Goal: Task Accomplishment & Management: Use online tool/utility

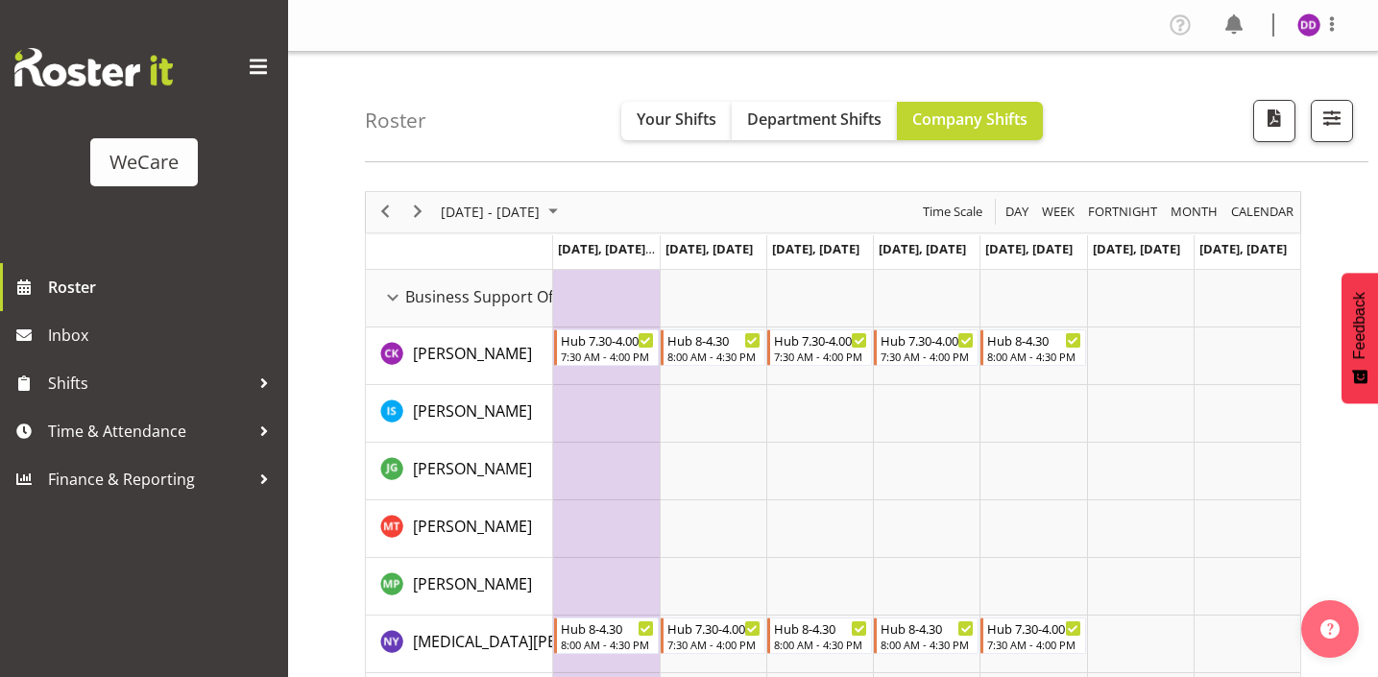
select select "location"
drag, startPoint x: 0, startPoint y: 0, endPoint x: 1310, endPoint y: 93, distance: 1313.5
click at [1327, 106] on span "button" at bounding box center [1332, 118] width 25 height 25
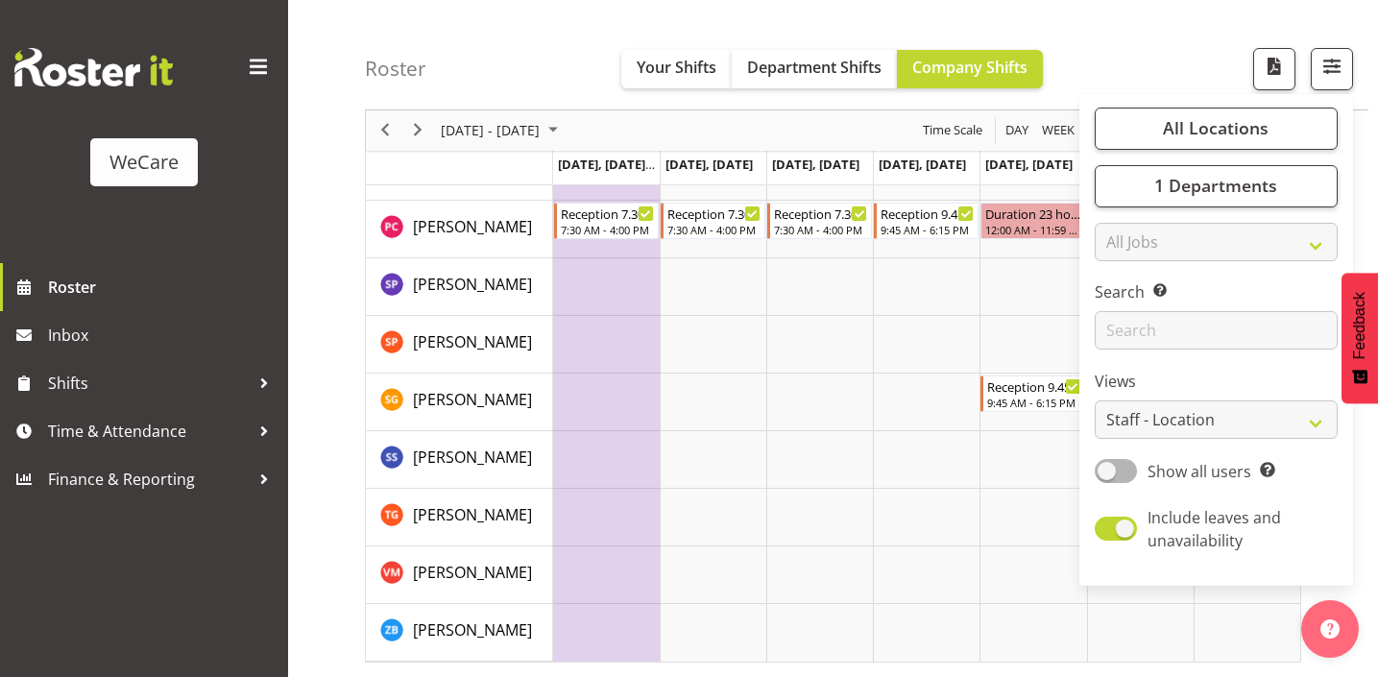
scroll to position [2490, 0]
click at [1229, 193] on span "1 Departments" at bounding box center [1216, 186] width 123 height 23
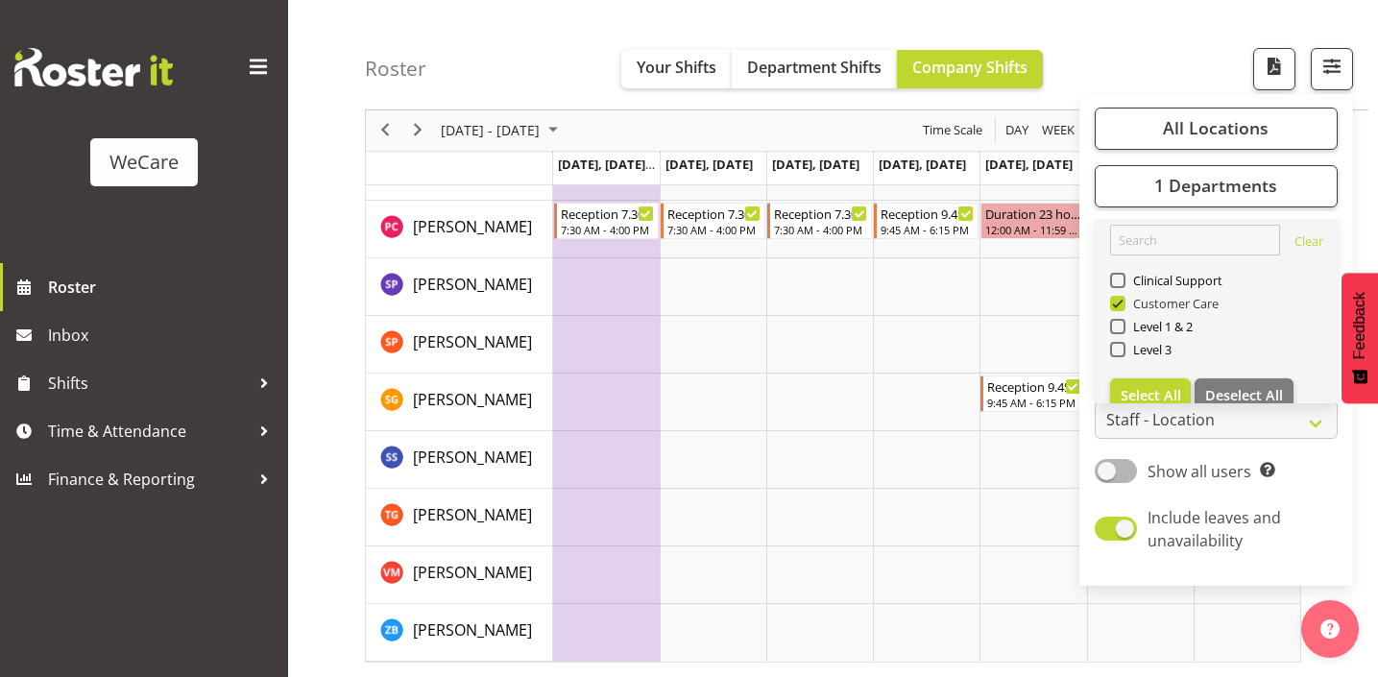
click at [1161, 297] on span "Customer Care" at bounding box center [1173, 303] width 94 height 15
click at [1123, 298] on input "Customer Care" at bounding box center [1116, 304] width 12 height 12
checkbox input "false"
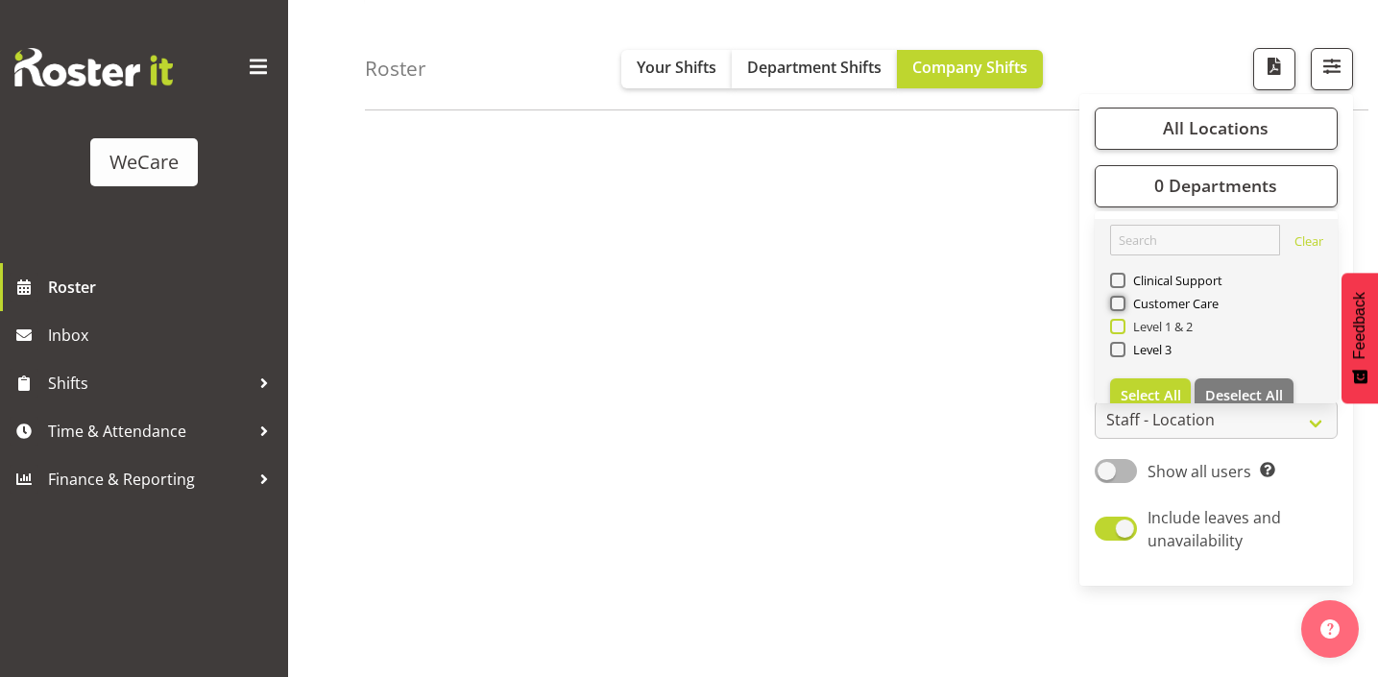
scroll to position [268, 0]
click at [1123, 323] on span at bounding box center [1117, 326] width 15 height 15
click at [1123, 323] on input "Level 1 & 2" at bounding box center [1116, 327] width 12 height 12
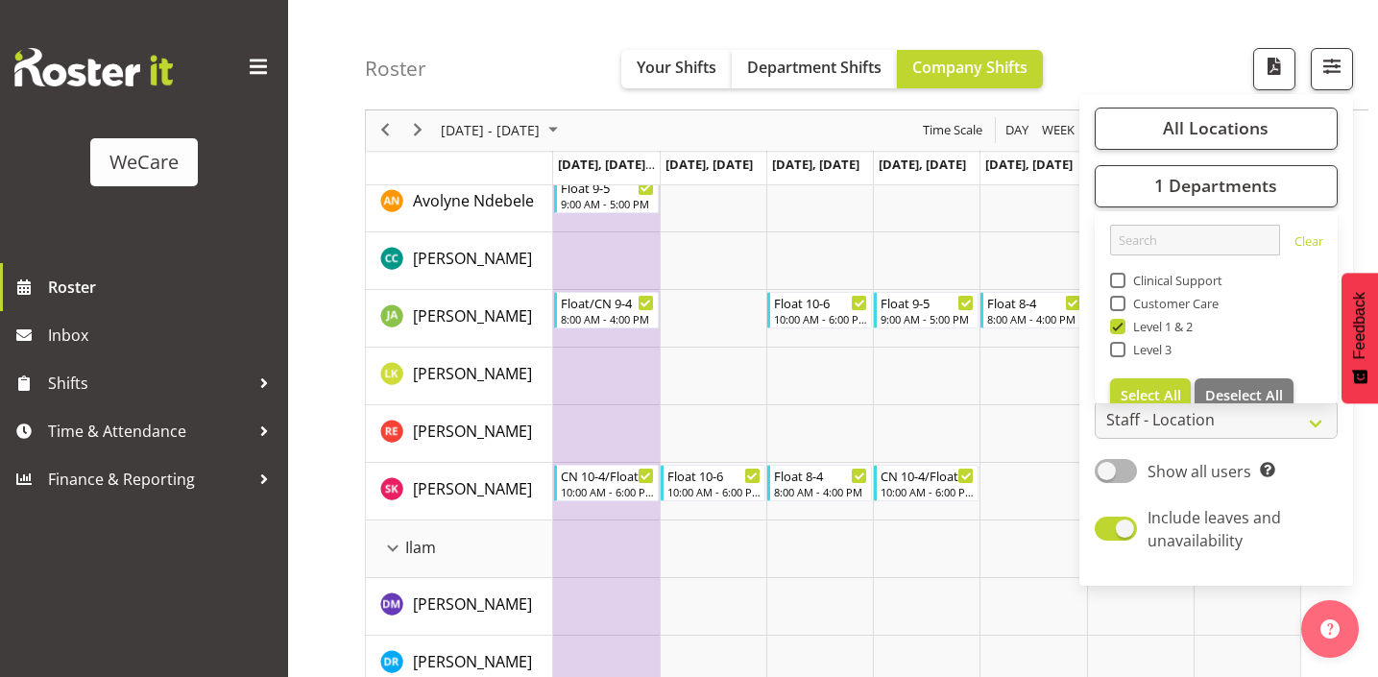
click at [500, 78] on div "Roster Your Shifts Department Shifts Company Shifts All Locations Clear Busines…" at bounding box center [867, 55] width 1004 height 110
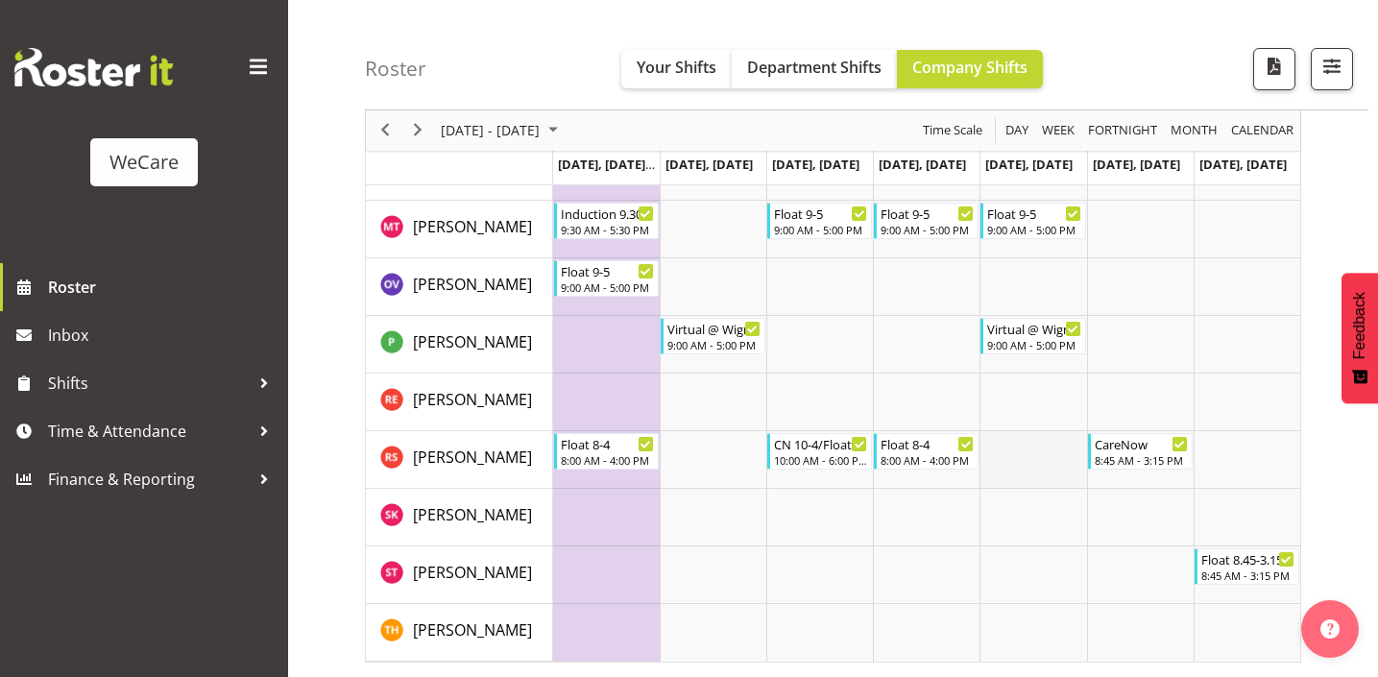
scroll to position [3104, 0]
click at [395, 120] on span "Previous" at bounding box center [385, 131] width 23 height 24
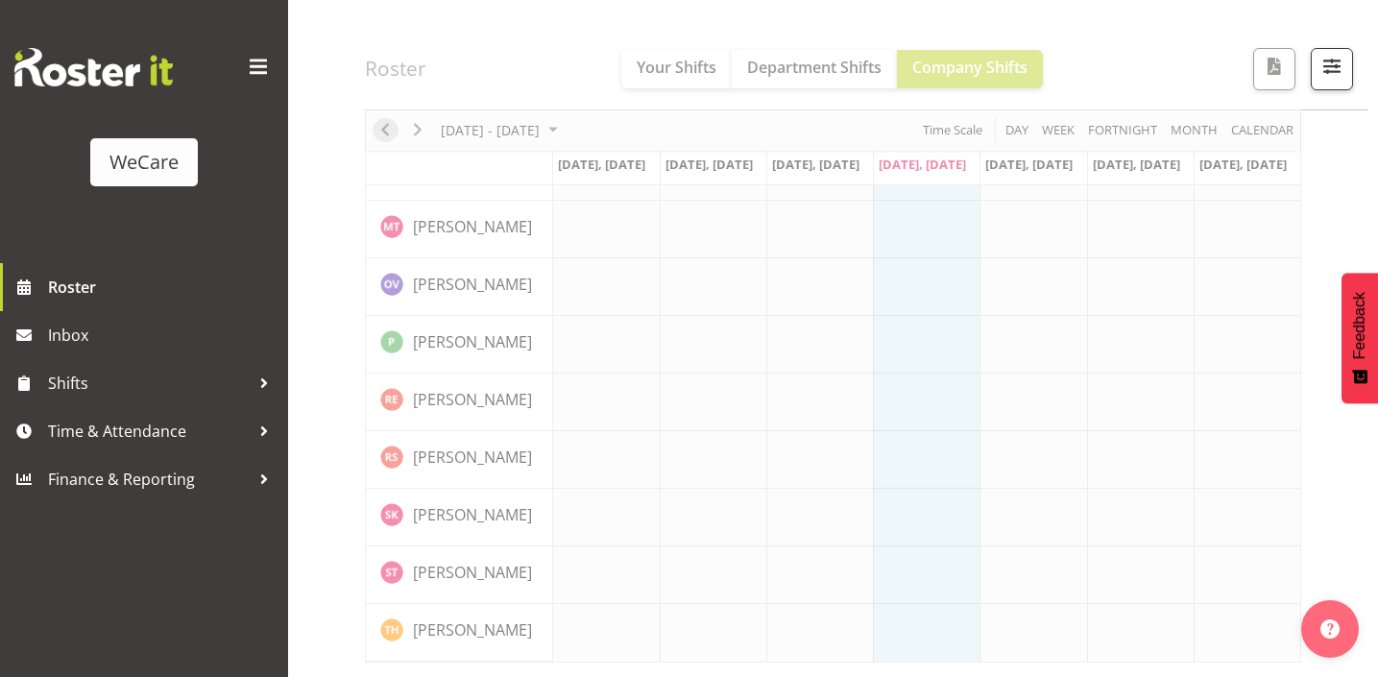
scroll to position [268, 0]
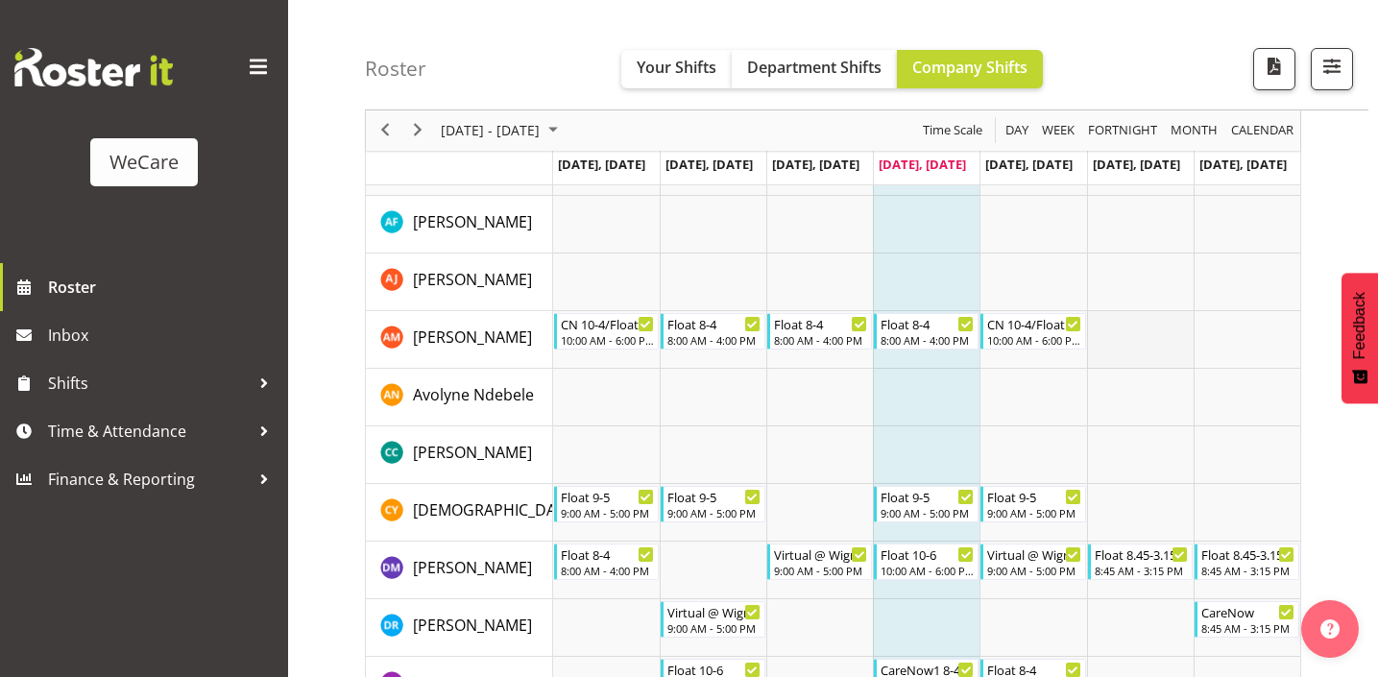
scroll to position [2181, 0]
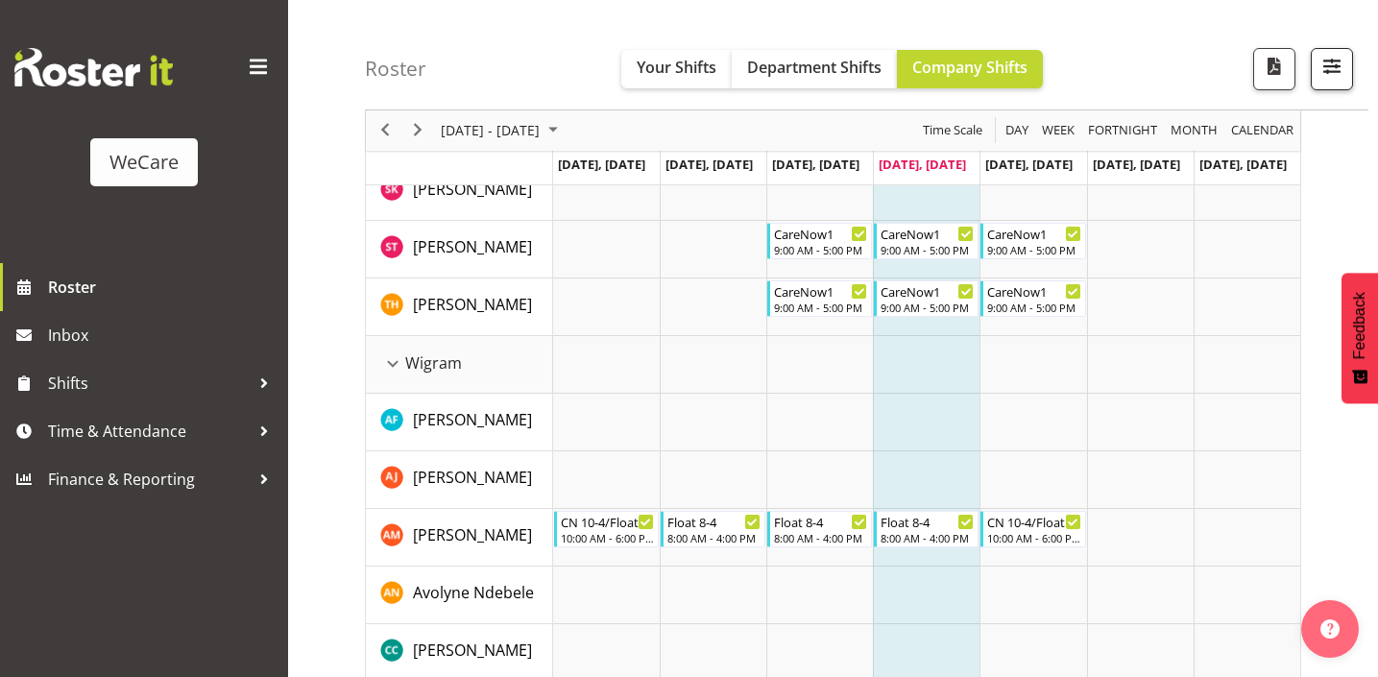
click at [1320, 57] on span "button" at bounding box center [1332, 66] width 25 height 25
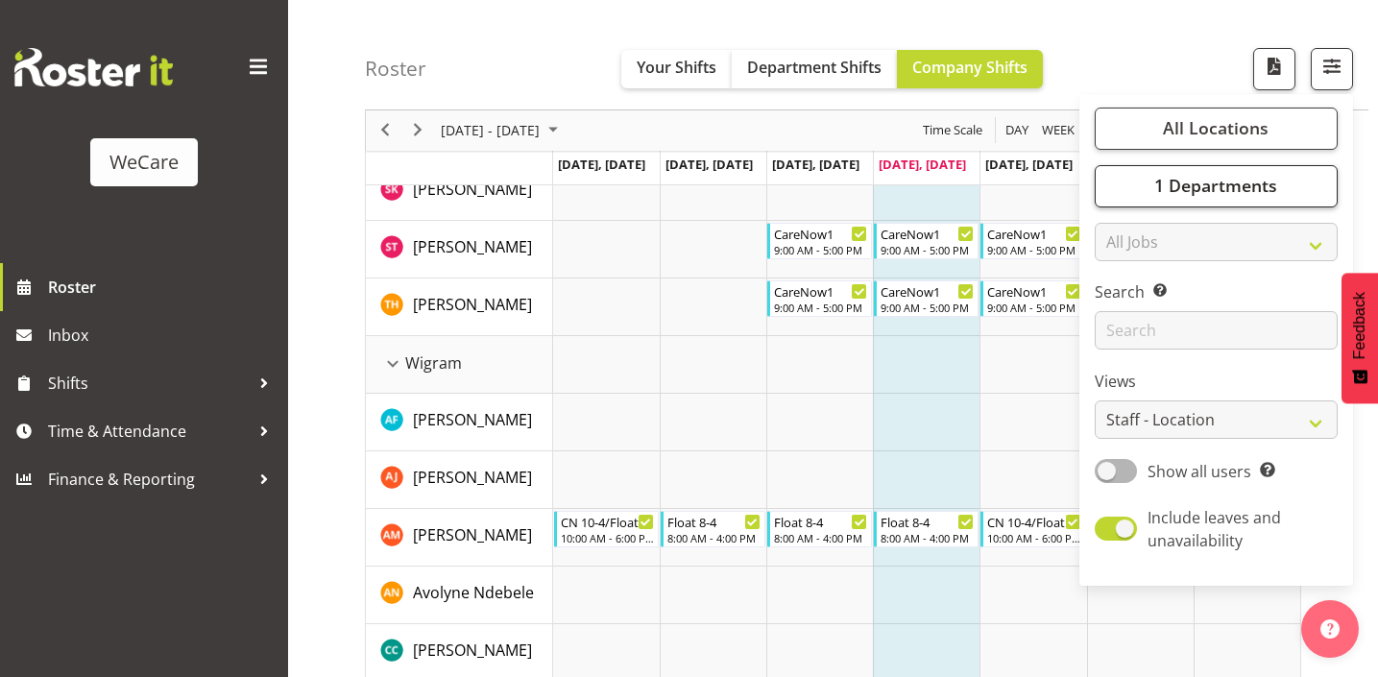
click at [1271, 182] on span "1 Departments" at bounding box center [1216, 186] width 123 height 23
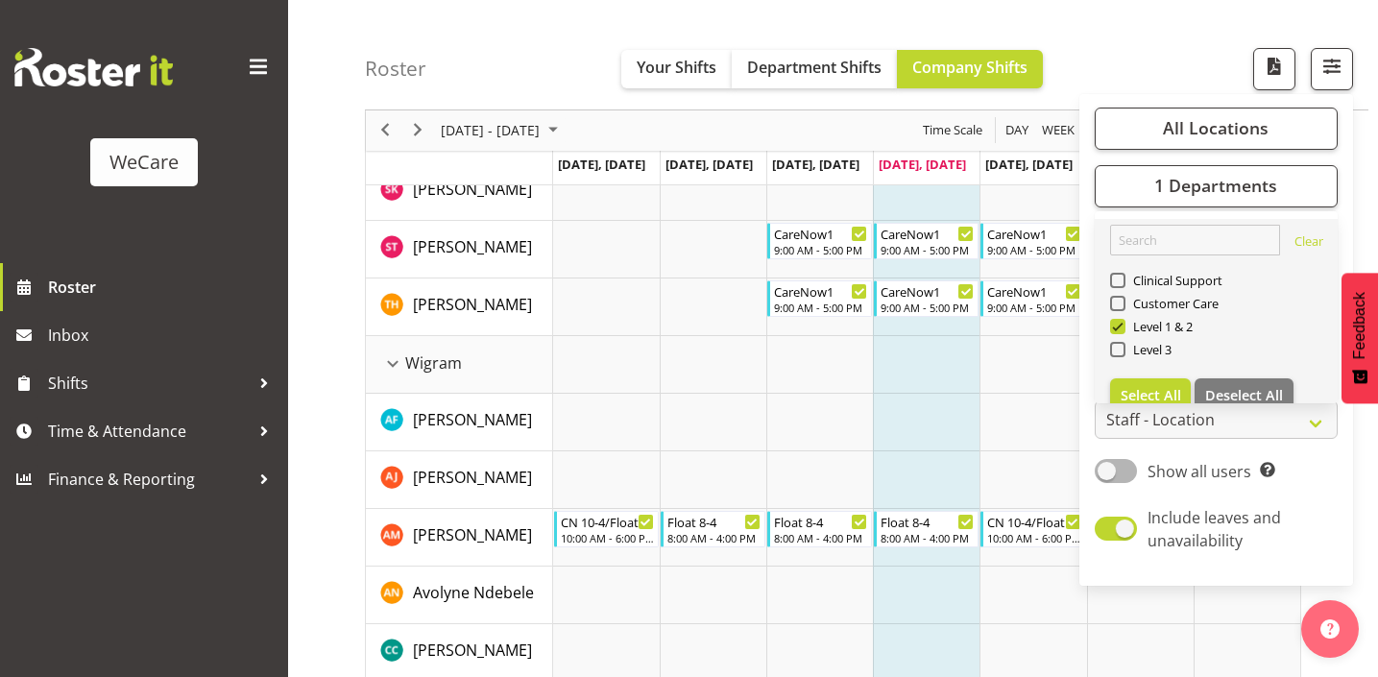
click at [1242, 375] on link "Clear Clinical Support Customer Care Level 1 & 2 Level 3 Select All Deselect All" at bounding box center [1216, 319] width 243 height 200
click at [1239, 378] on button "Deselect All" at bounding box center [1244, 395] width 99 height 35
checkbox input "false"
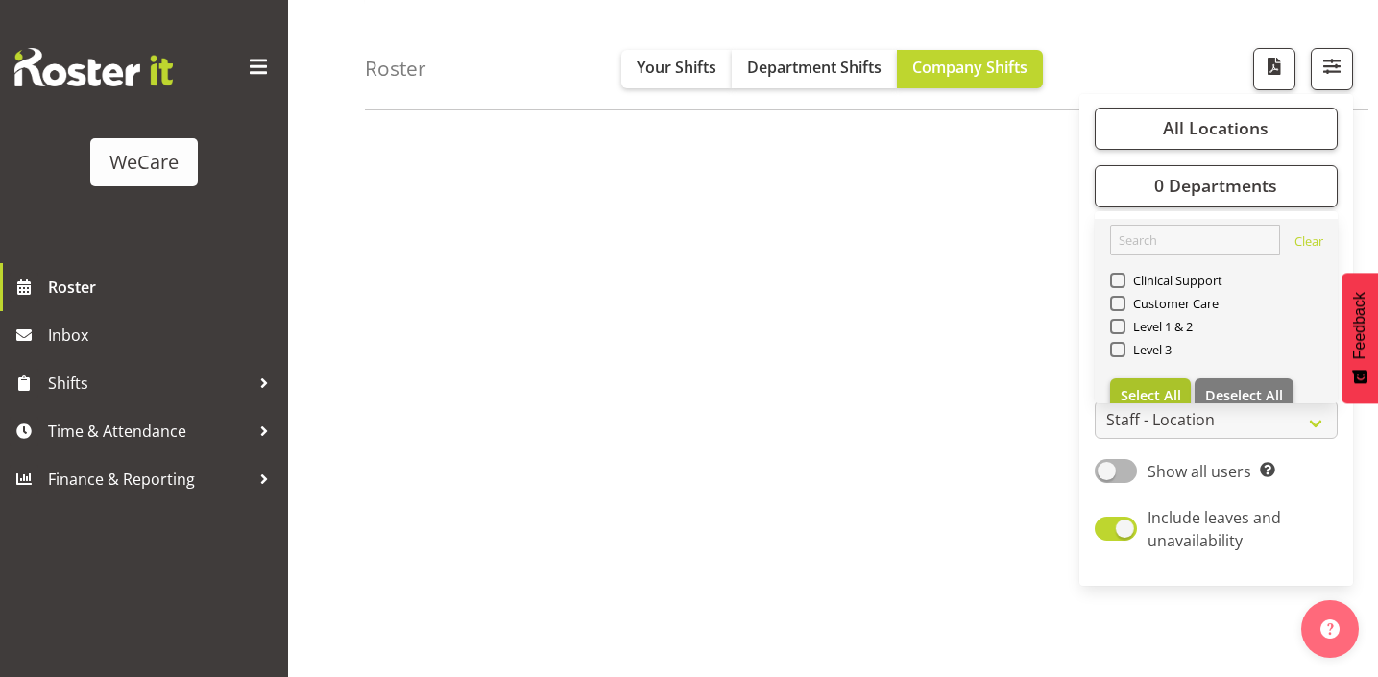
scroll to position [268, 0]
click at [1155, 392] on span "Select All" at bounding box center [1151, 395] width 61 height 18
checkbox input "true"
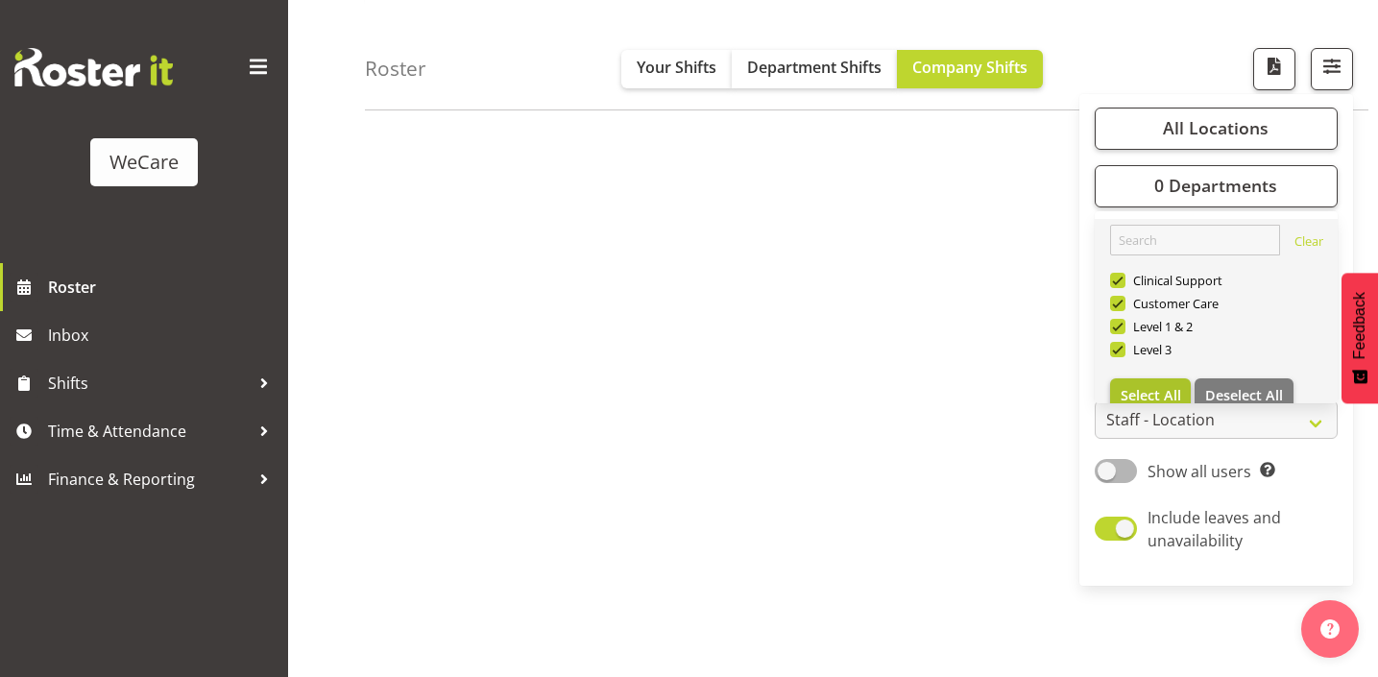
checkbox input "true"
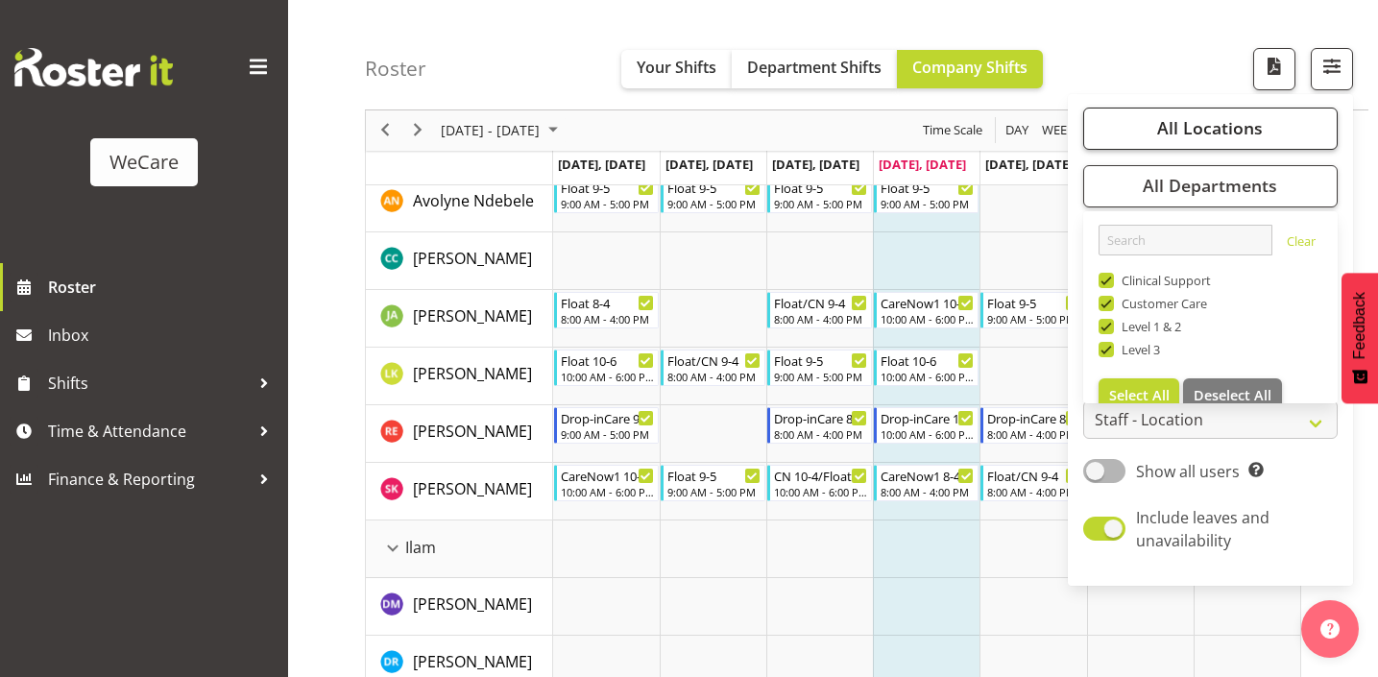
click at [1180, 145] on button "All Locations" at bounding box center [1211, 129] width 255 height 42
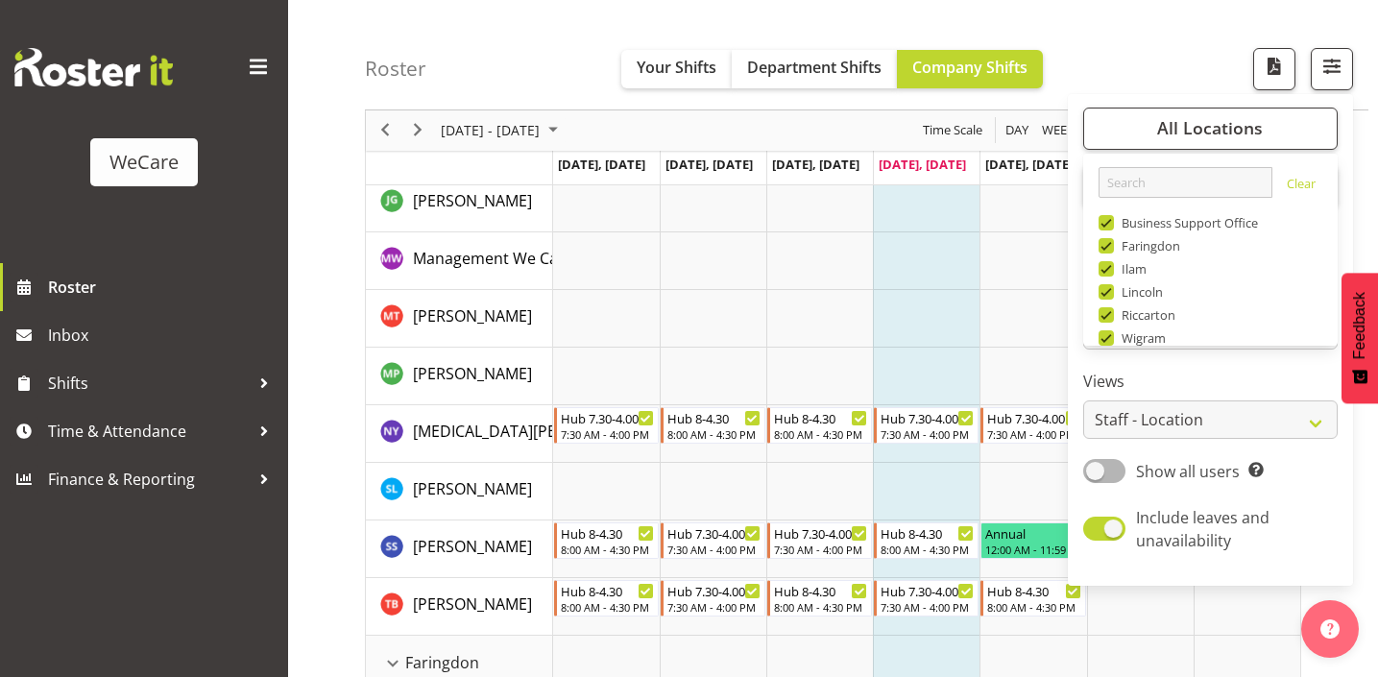
drag, startPoint x: 1166, startPoint y: 68, endPoint x: 402, endPoint y: 134, distance: 766.5
click at [1166, 68] on div "Roster Your Shifts Department Shifts Company Shifts All Locations Clear Busines…" at bounding box center [867, 55] width 1004 height 110
click at [402, 110] on div "Roster Your Shifts Department Shifts Company Shifts All Locations Clear Busines…" at bounding box center [867, 55] width 1004 height 110
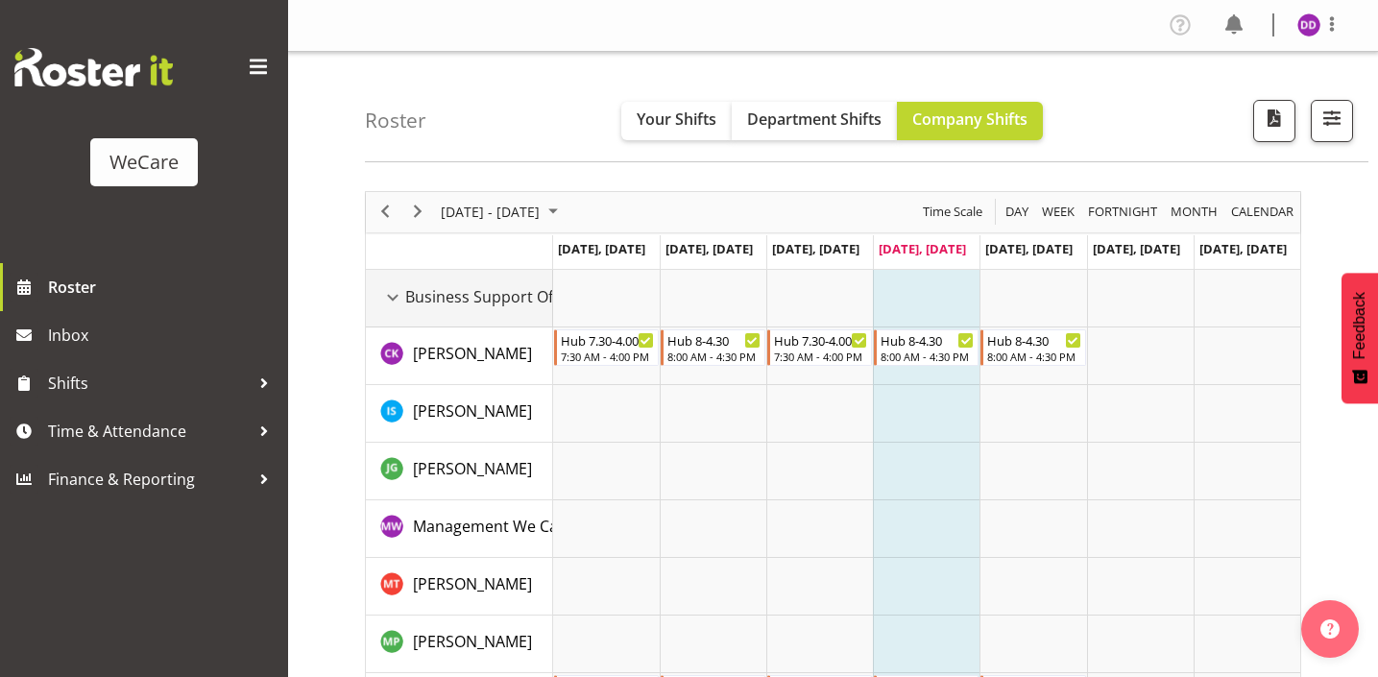
click at [398, 303] on div "Business Support Office resource" at bounding box center [392, 297] width 25 height 25
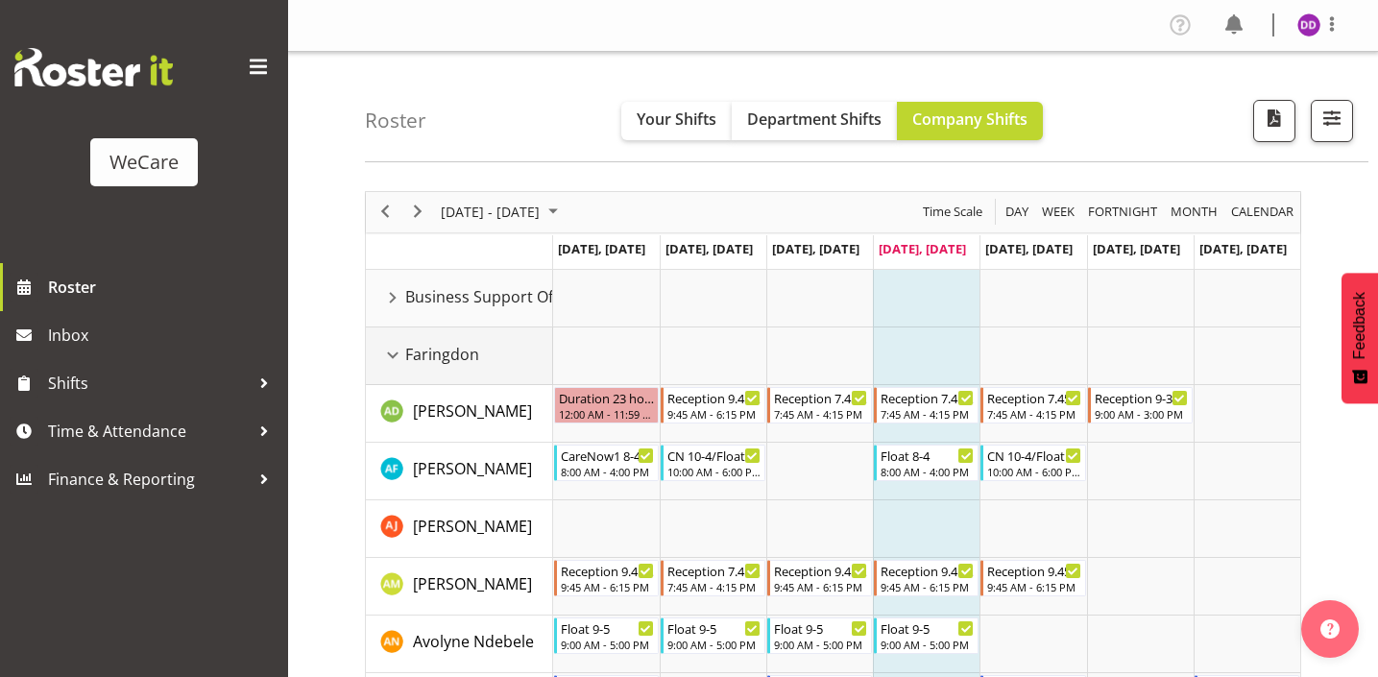
click at [398, 363] on div "Faringdon resource" at bounding box center [392, 355] width 25 height 25
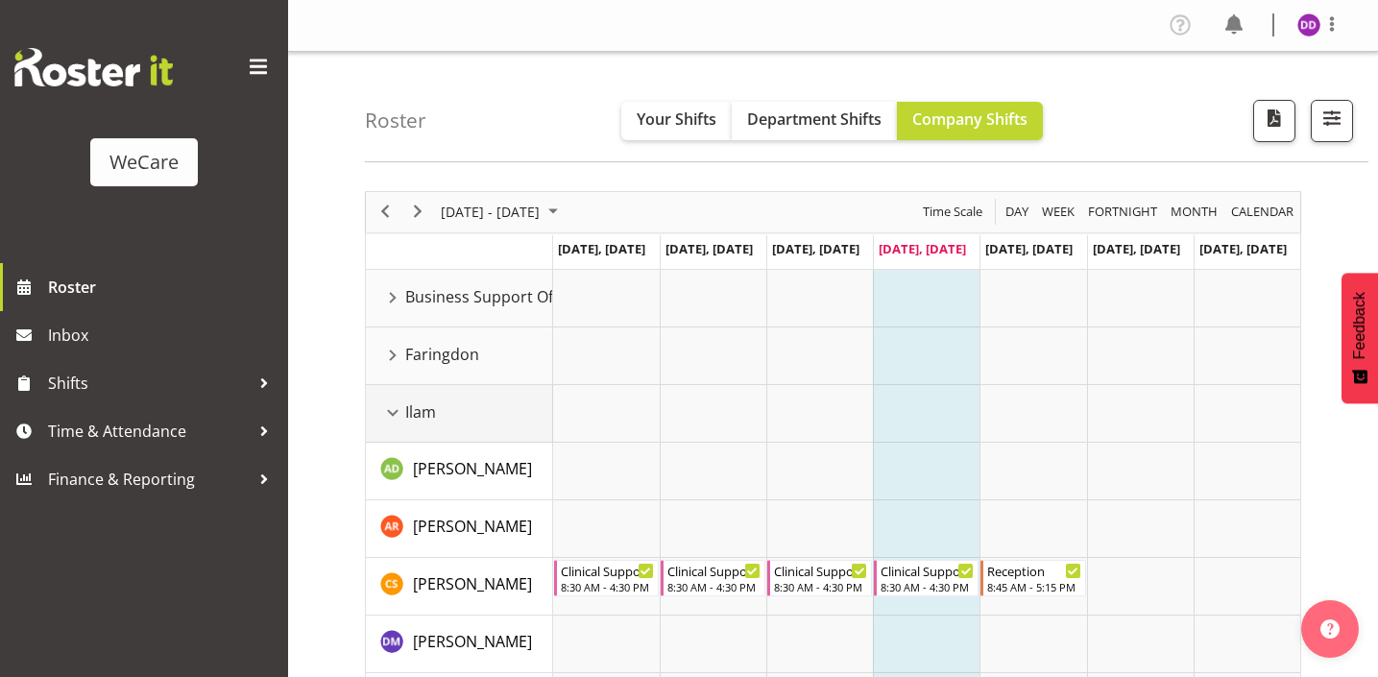
click at [391, 415] on div "Ilam resource" at bounding box center [392, 413] width 25 height 25
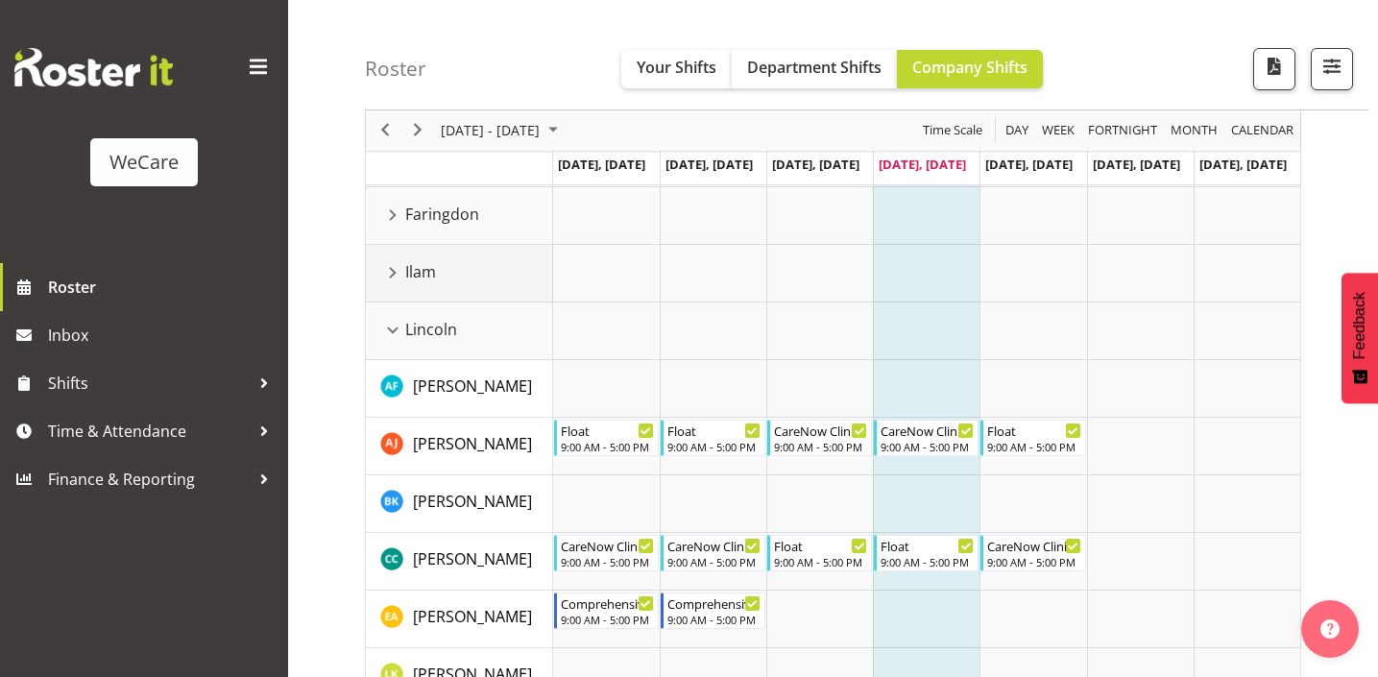
scroll to position [139, 0]
click at [397, 325] on div "Lincoln resource" at bounding box center [392, 331] width 25 height 25
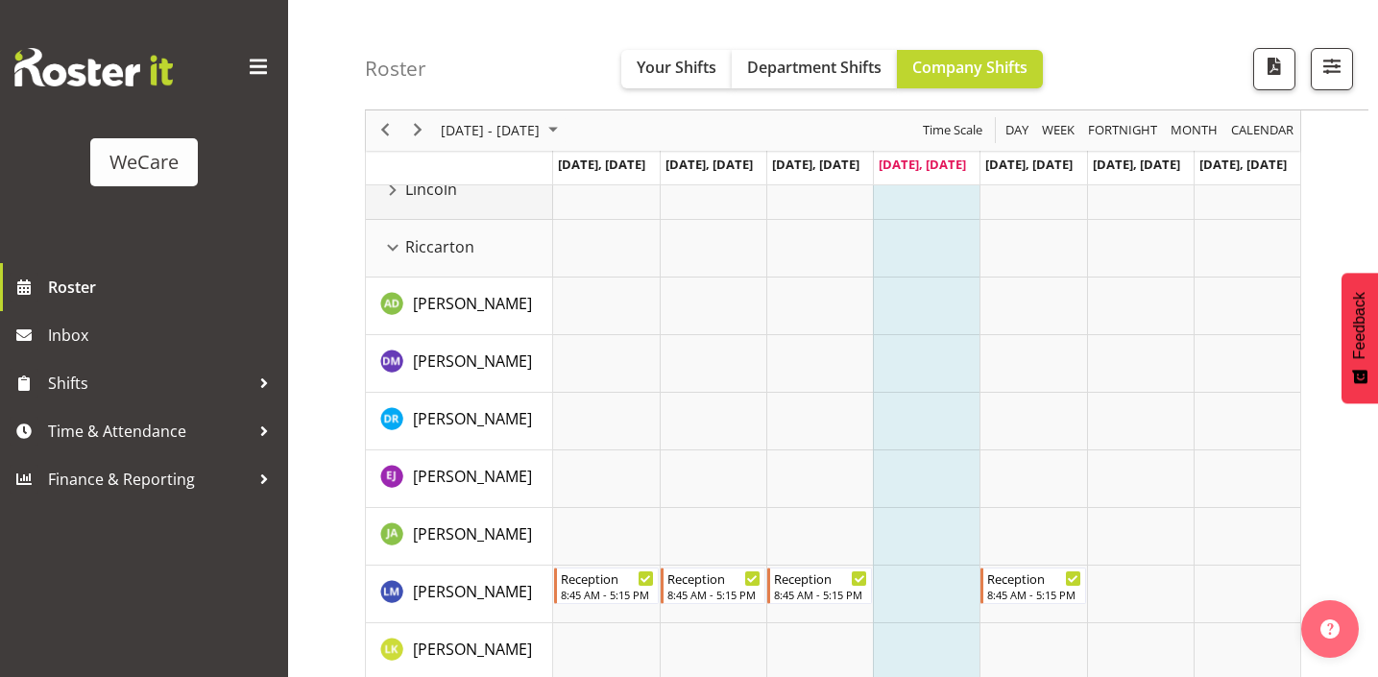
scroll to position [281, 0]
click at [397, 249] on div "Riccarton resource" at bounding box center [392, 246] width 25 height 25
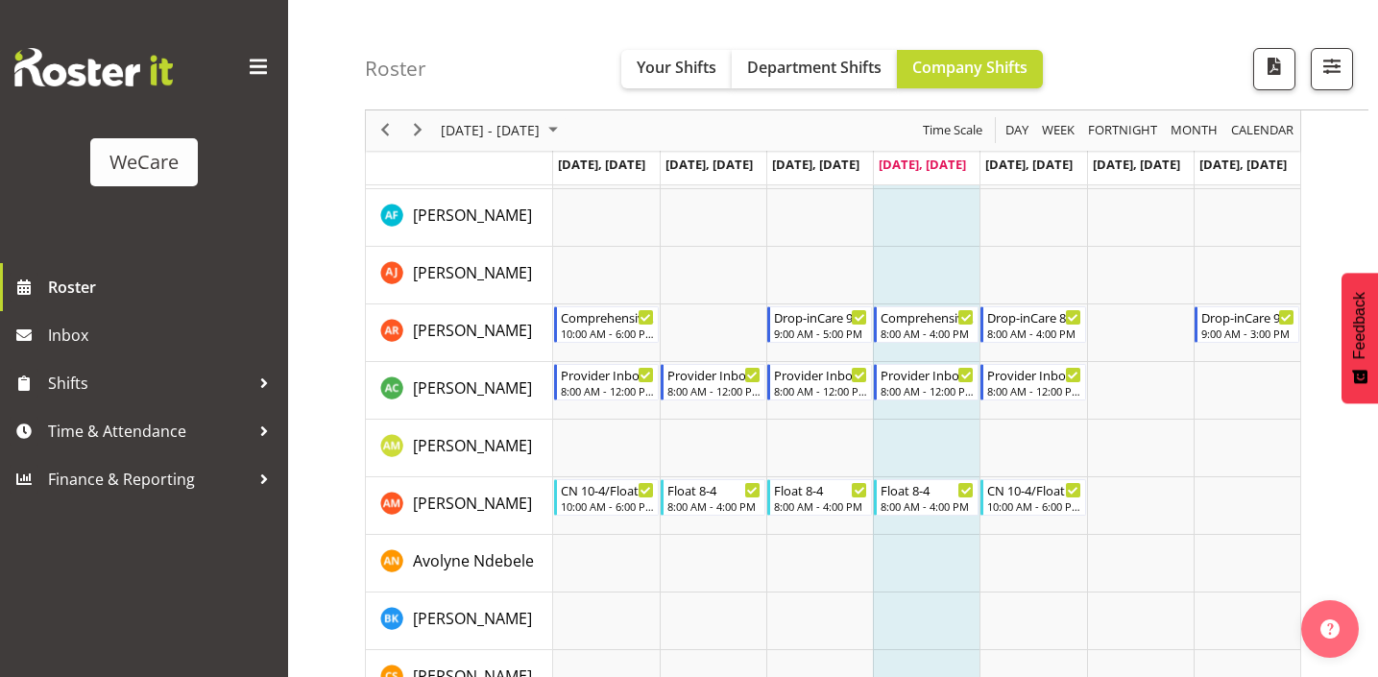
scroll to position [536, 0]
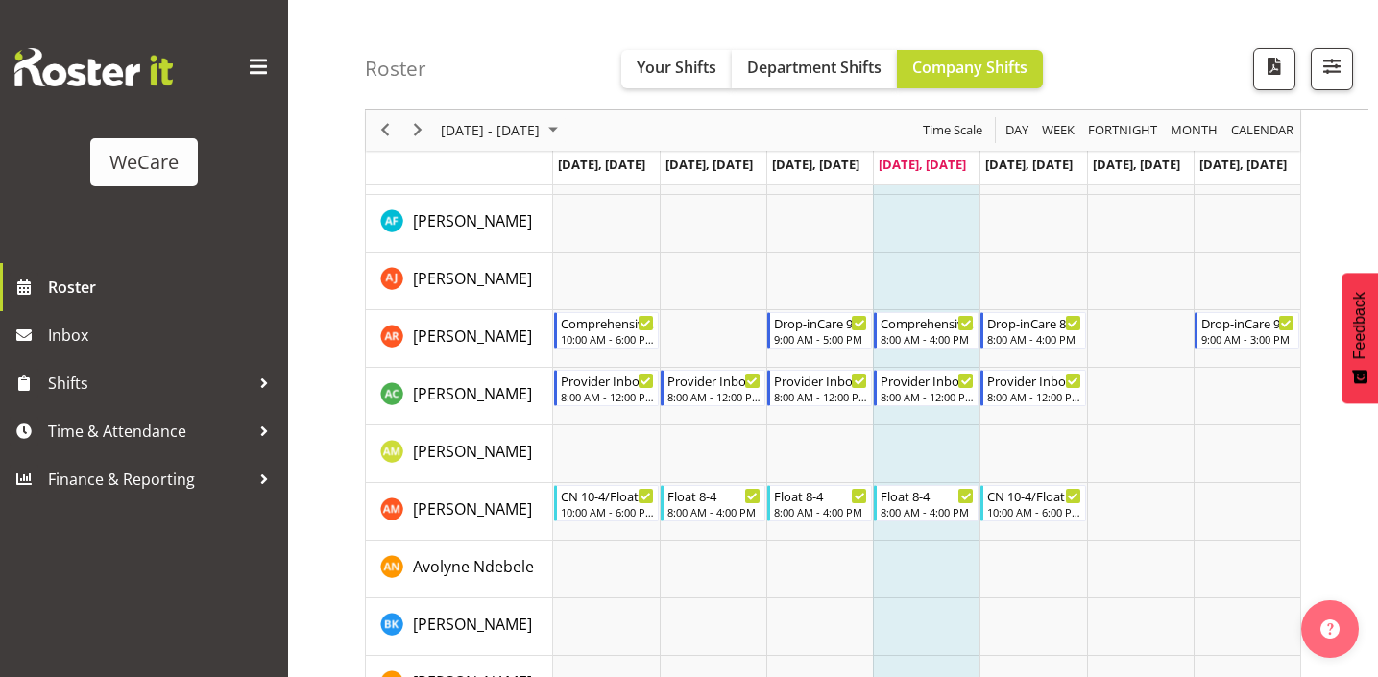
click at [1327, 1] on div "Roster Your Shifts Department Shifts Company Shifts All Locations Clear Busines…" at bounding box center [867, 55] width 1004 height 110
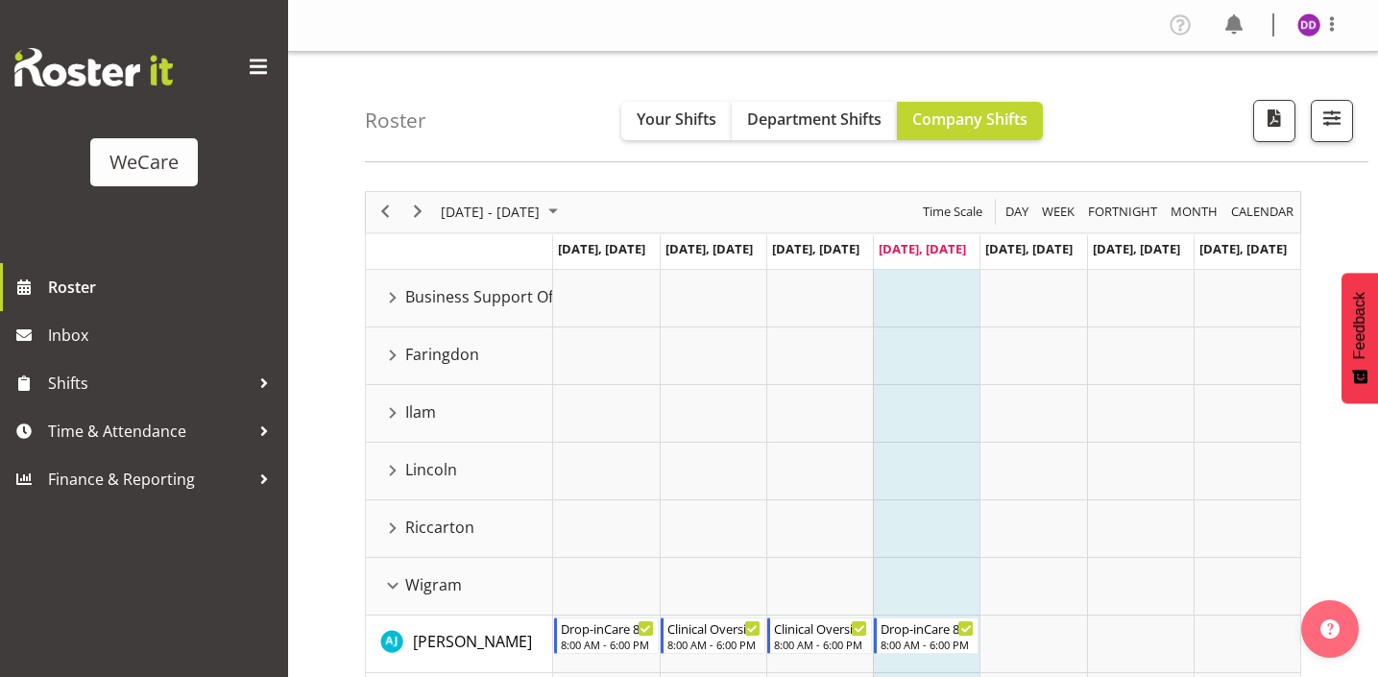
scroll to position [4, 0]
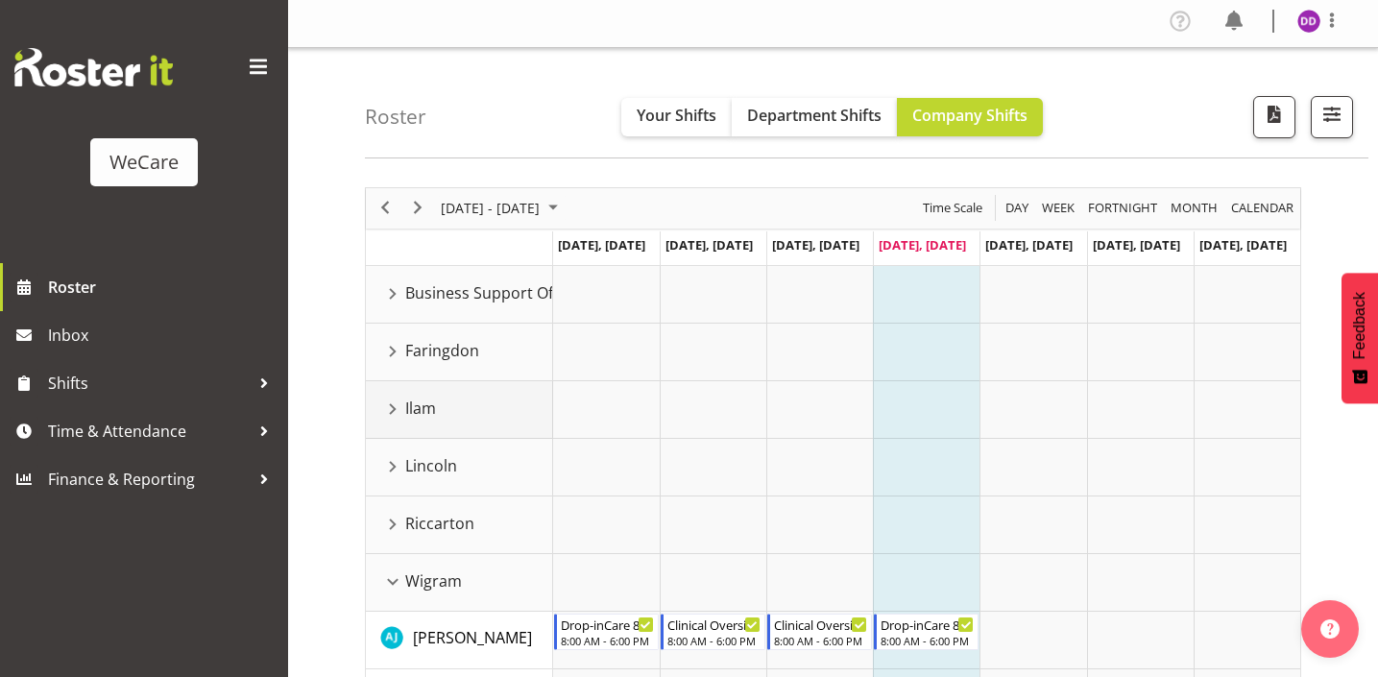
click at [384, 417] on div "Ilam resource" at bounding box center [392, 409] width 25 height 25
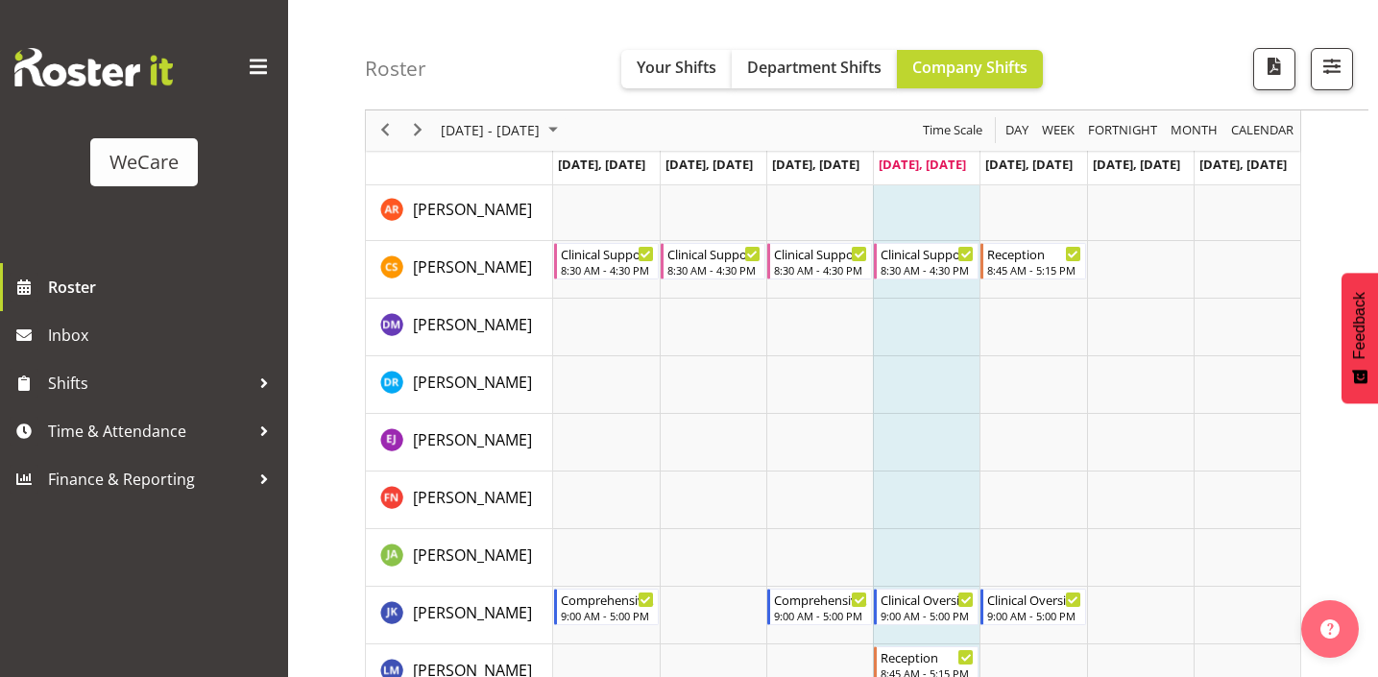
scroll to position [75, 0]
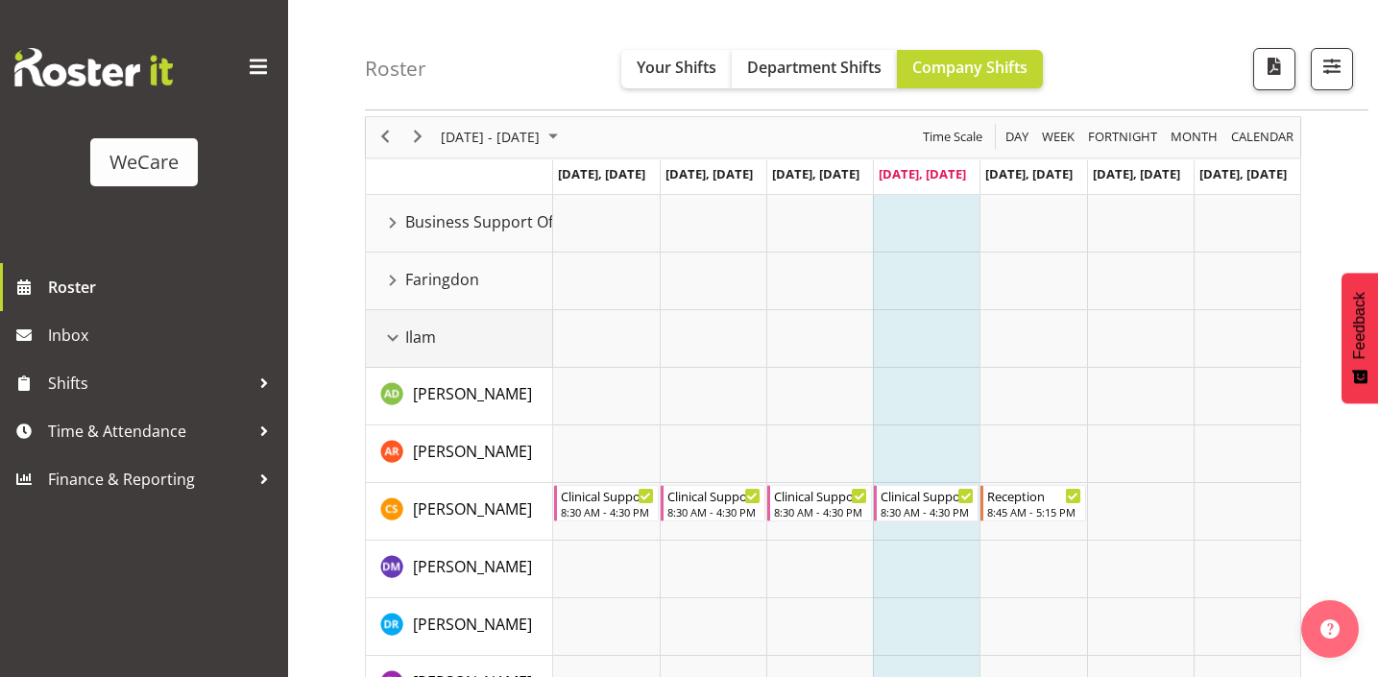
click at [382, 339] on div "Ilam resource" at bounding box center [392, 338] width 25 height 25
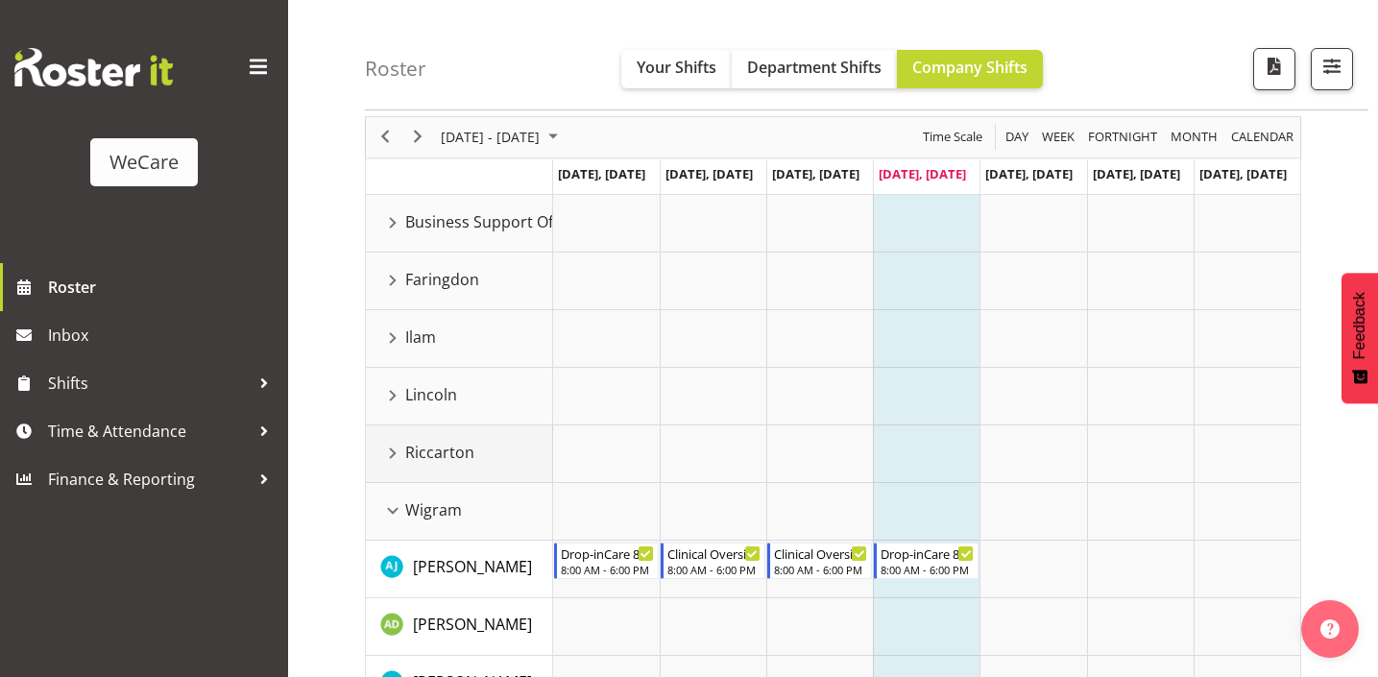
click at [387, 455] on div "Riccarton resource" at bounding box center [392, 453] width 25 height 25
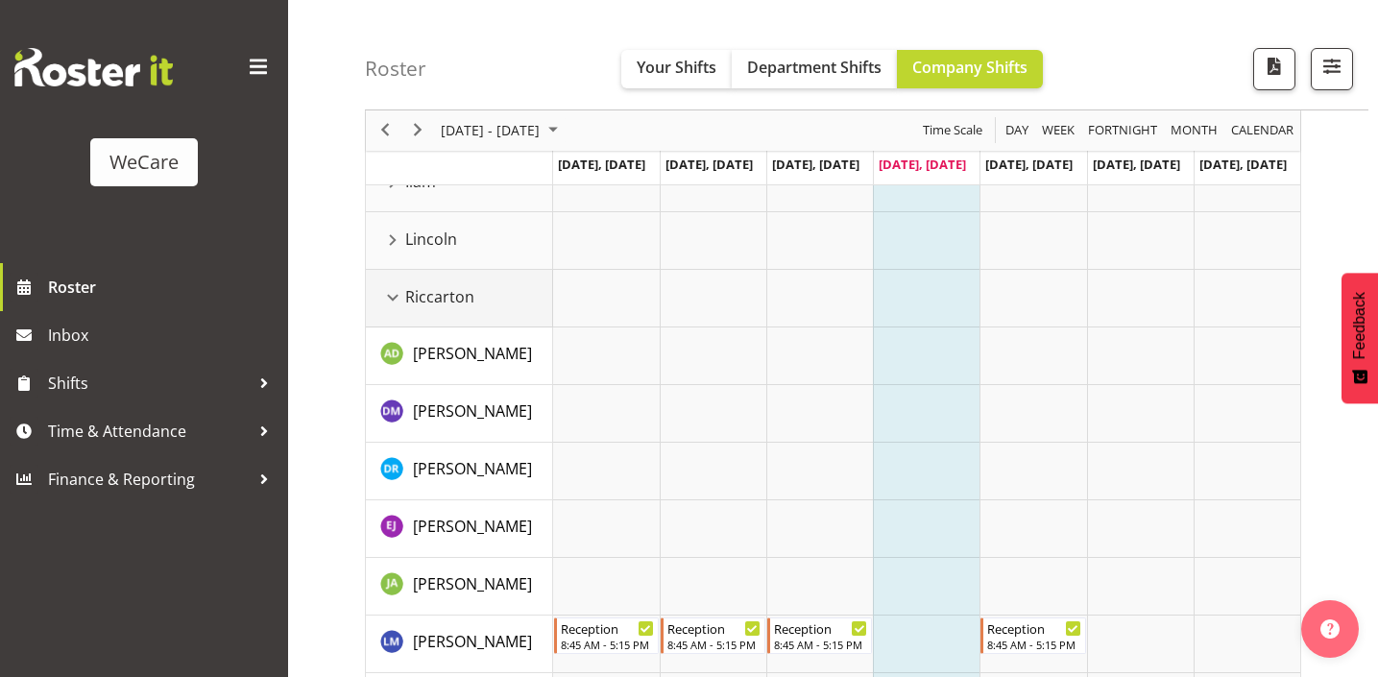
scroll to position [224, 0]
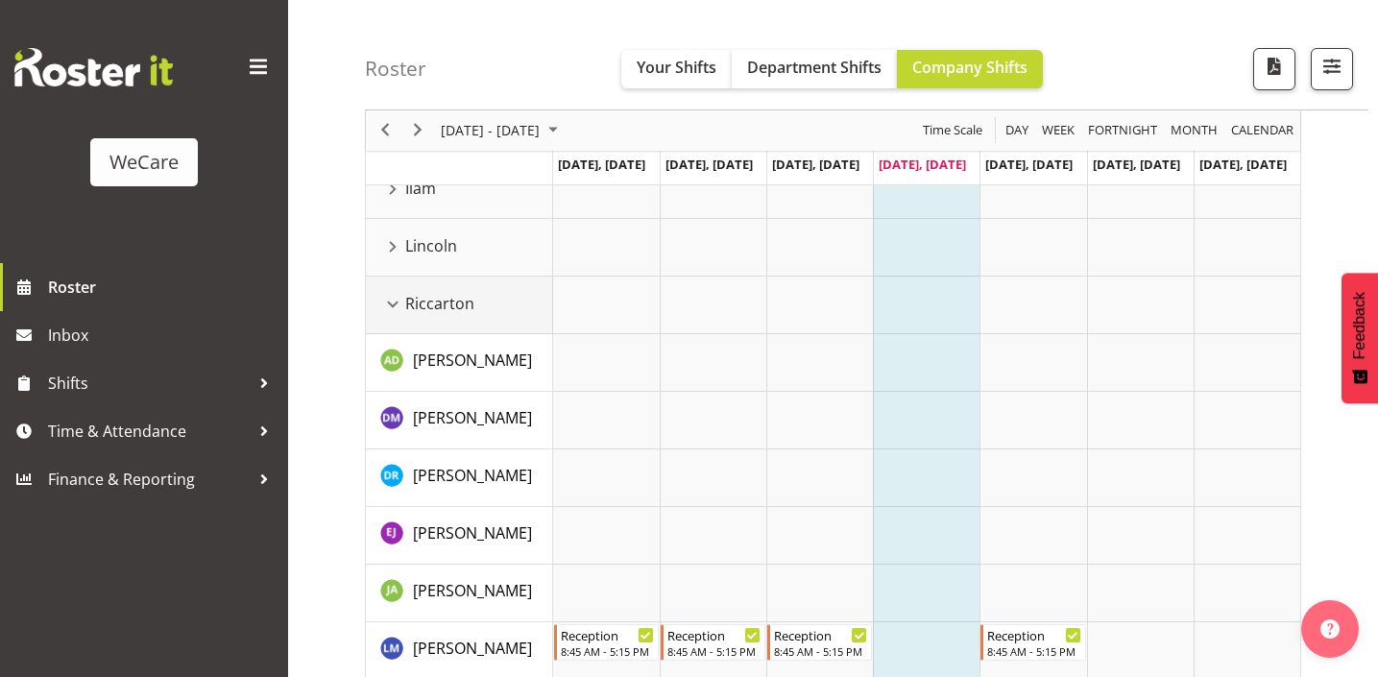
click at [393, 301] on div "Riccarton resource" at bounding box center [392, 304] width 25 height 25
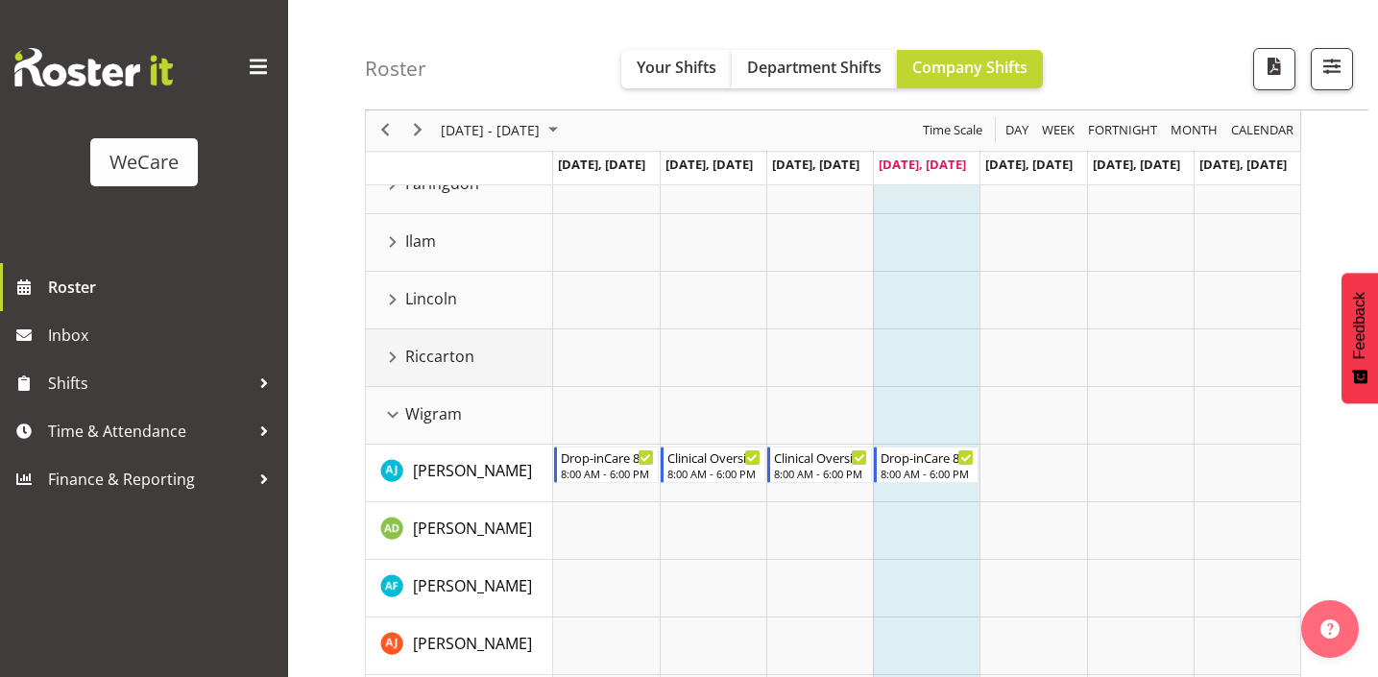
scroll to position [141, 0]
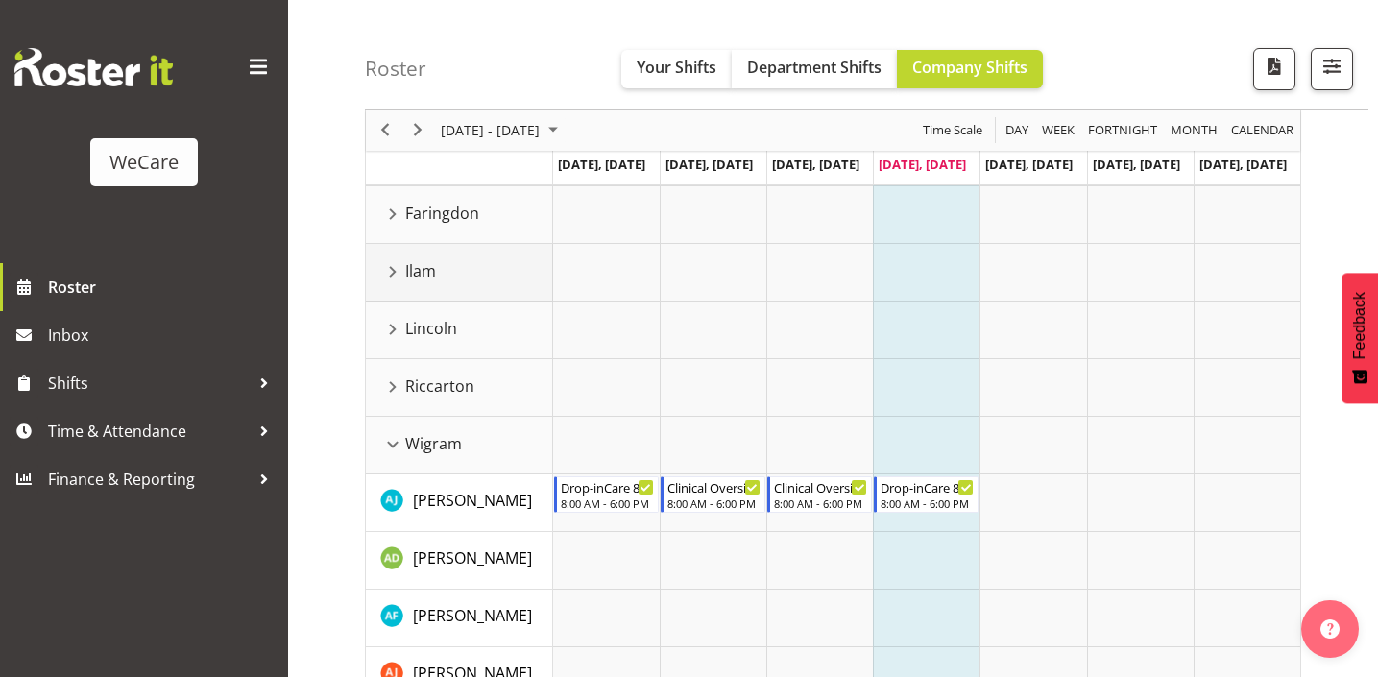
click at [395, 271] on div "Ilam resource" at bounding box center [392, 271] width 25 height 25
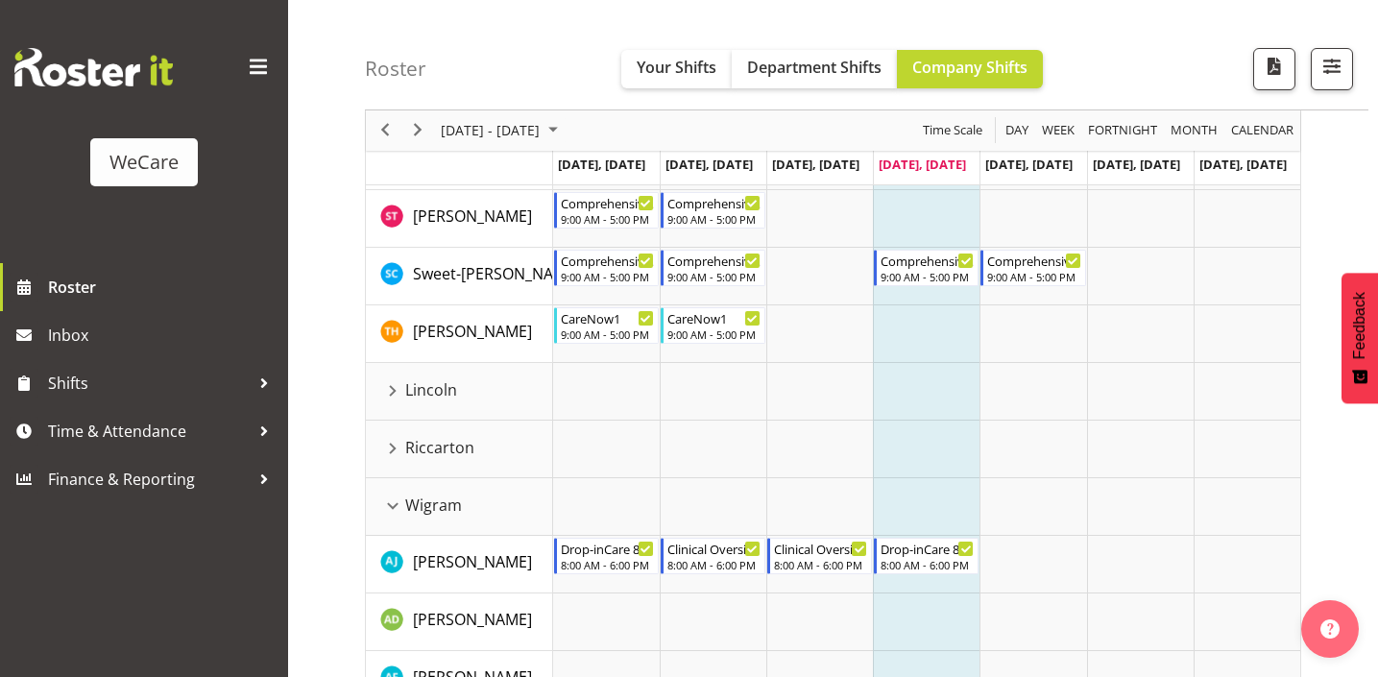
scroll to position [1378, 0]
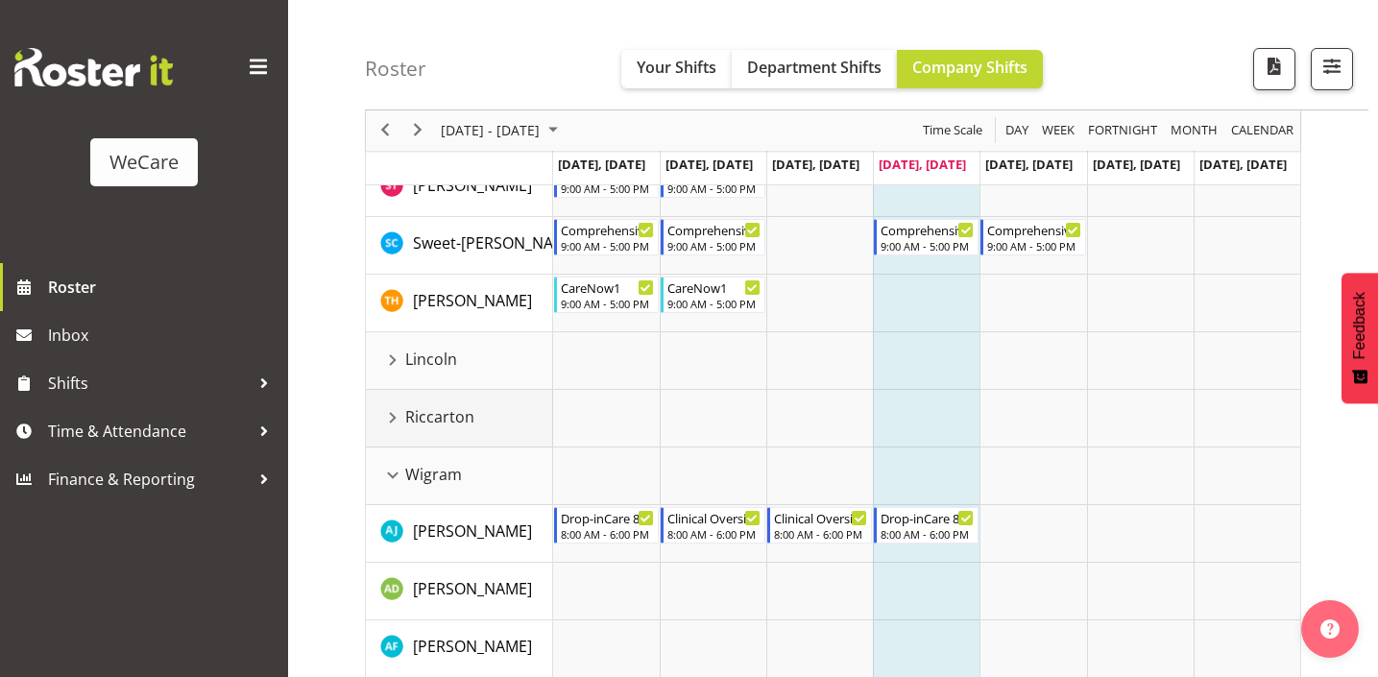
click at [391, 426] on div "Riccarton resource" at bounding box center [392, 417] width 25 height 25
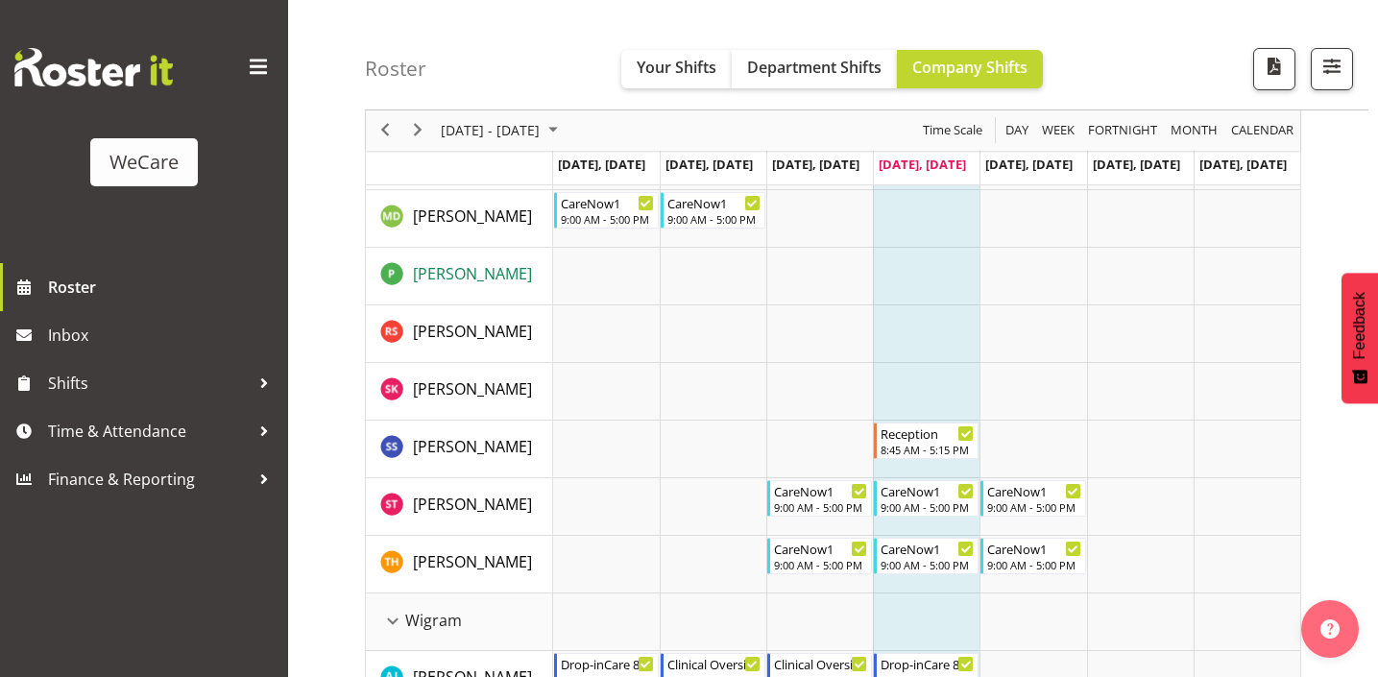
scroll to position [2035, 0]
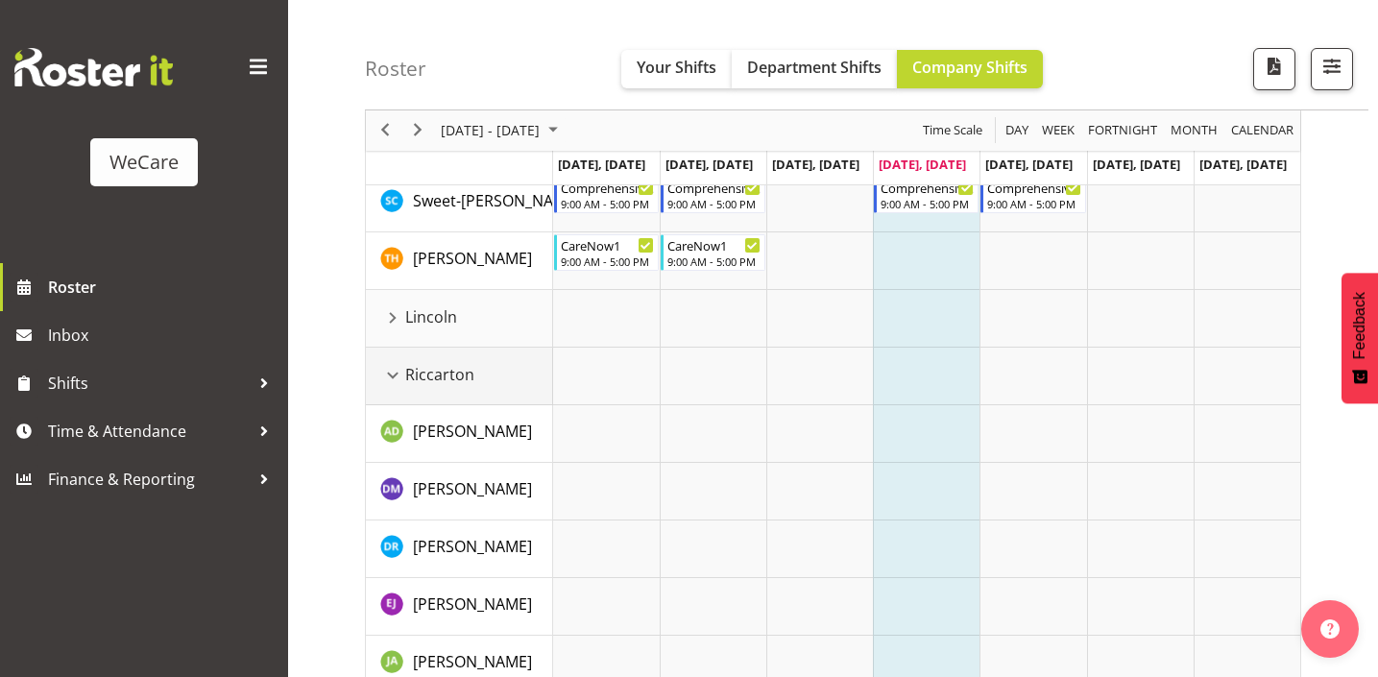
click at [402, 370] on div "Riccarton resource" at bounding box center [392, 375] width 25 height 25
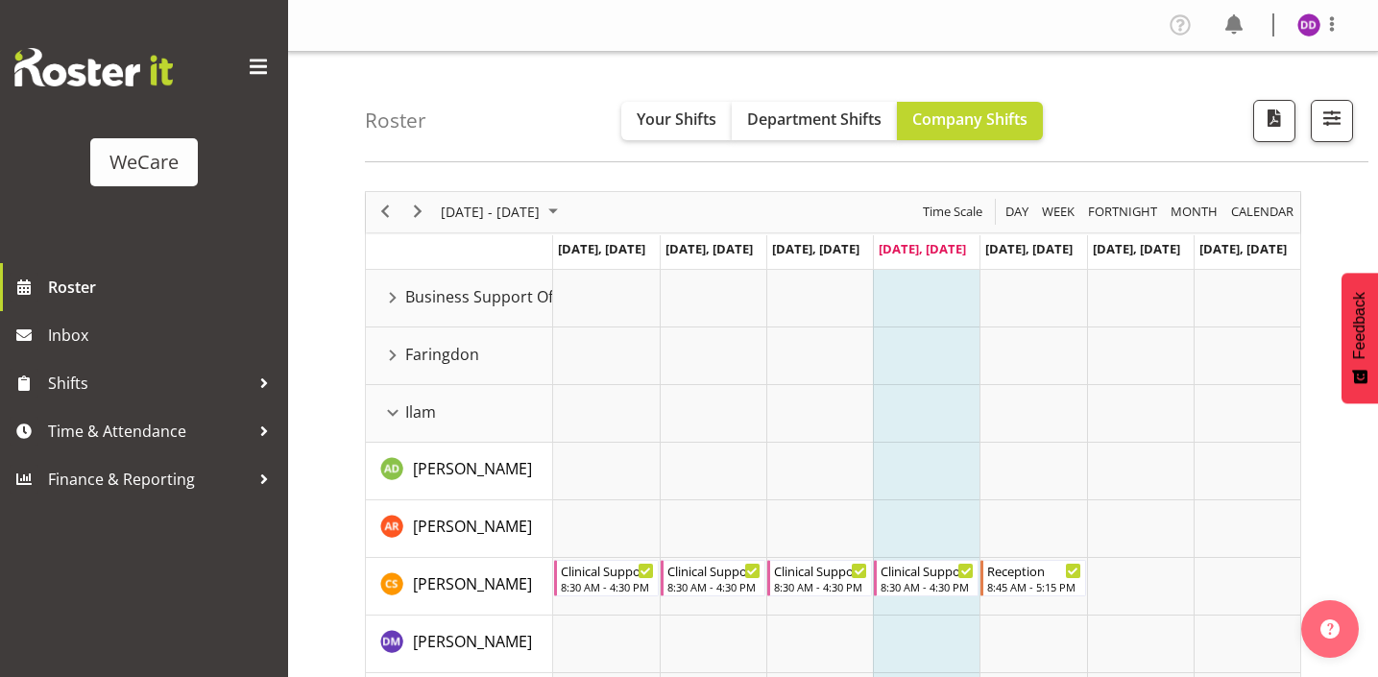
scroll to position [0, 0]
click at [388, 406] on div "Ilam resource" at bounding box center [392, 413] width 25 height 25
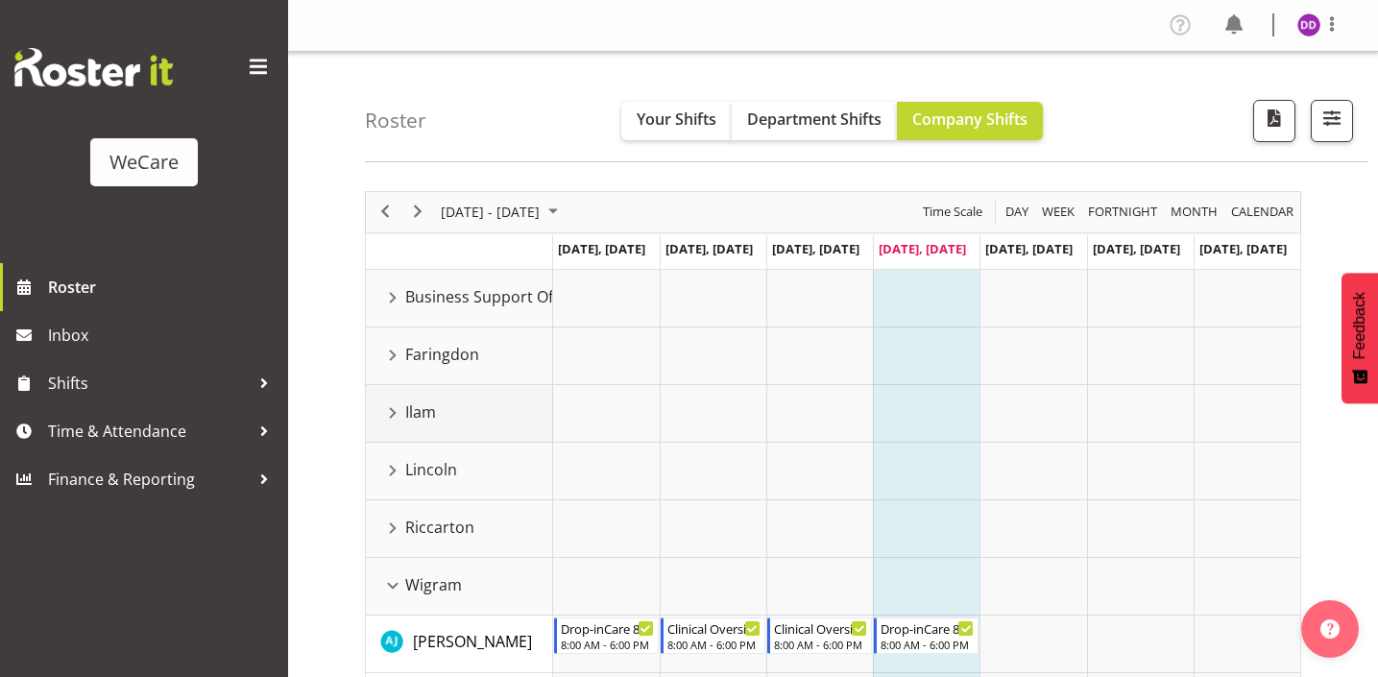
click at [398, 409] on div "Ilam resource" at bounding box center [392, 413] width 25 height 25
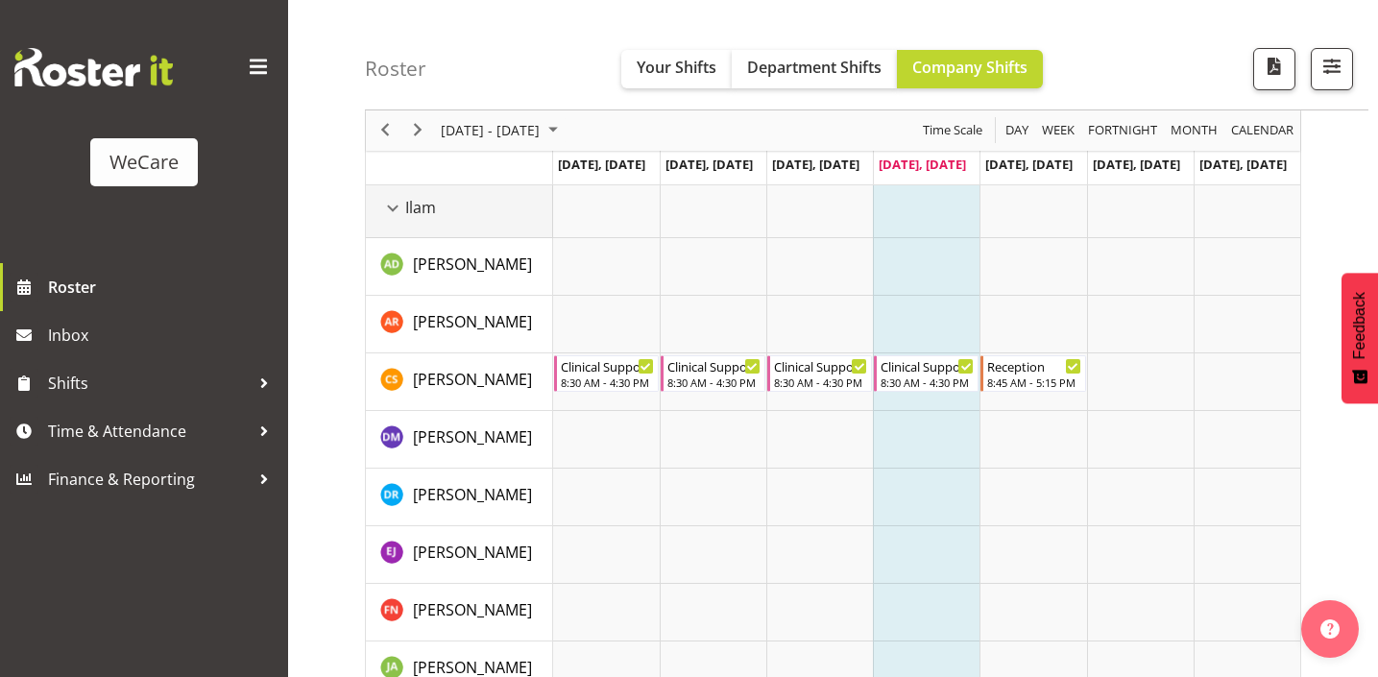
scroll to position [197, 0]
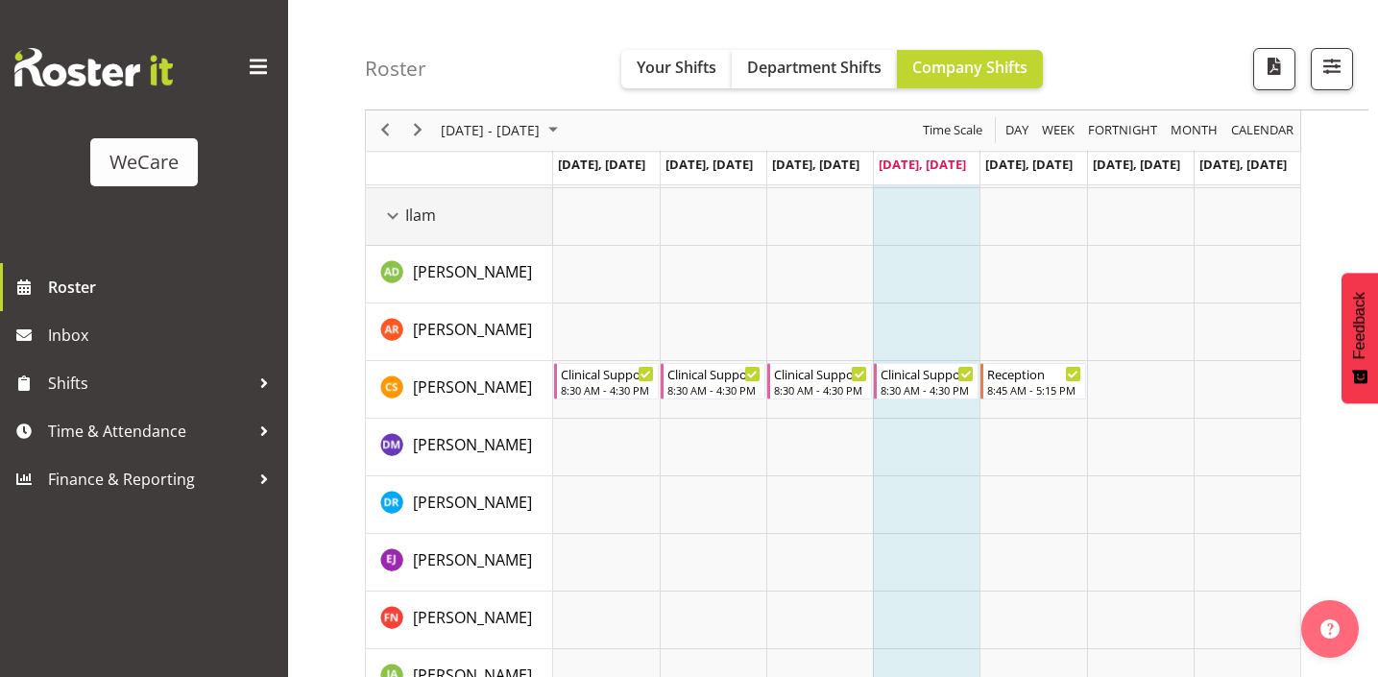
click at [393, 216] on div "Ilam resource" at bounding box center [392, 216] width 25 height 25
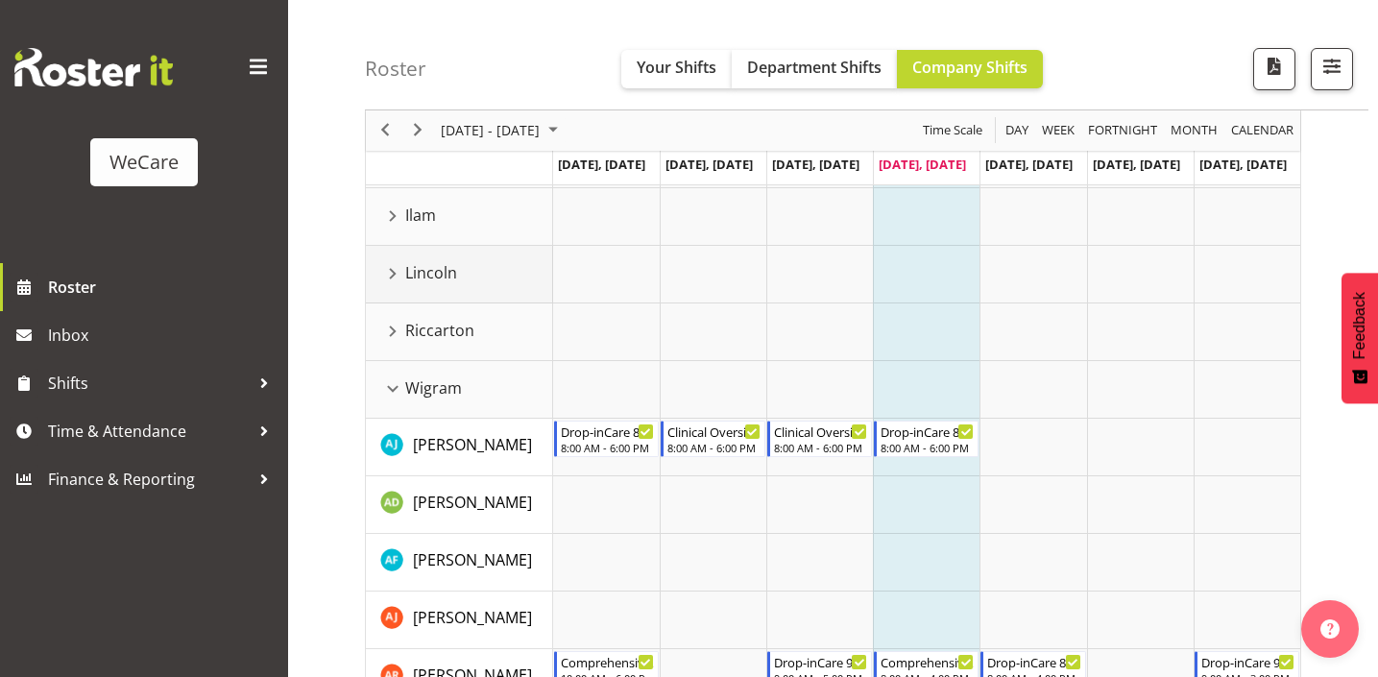
click at [393, 285] on div "Lincoln resource" at bounding box center [392, 273] width 25 height 25
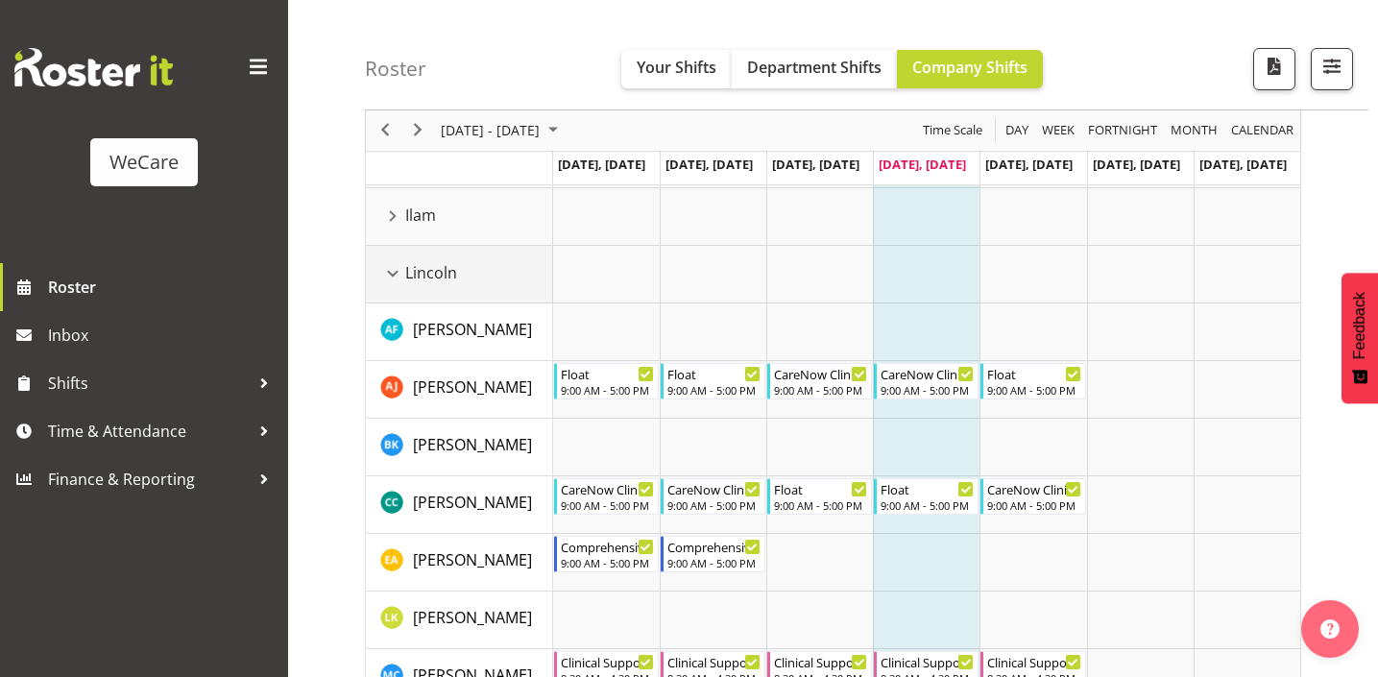
click at [393, 285] on div "Lincoln resource" at bounding box center [392, 273] width 25 height 25
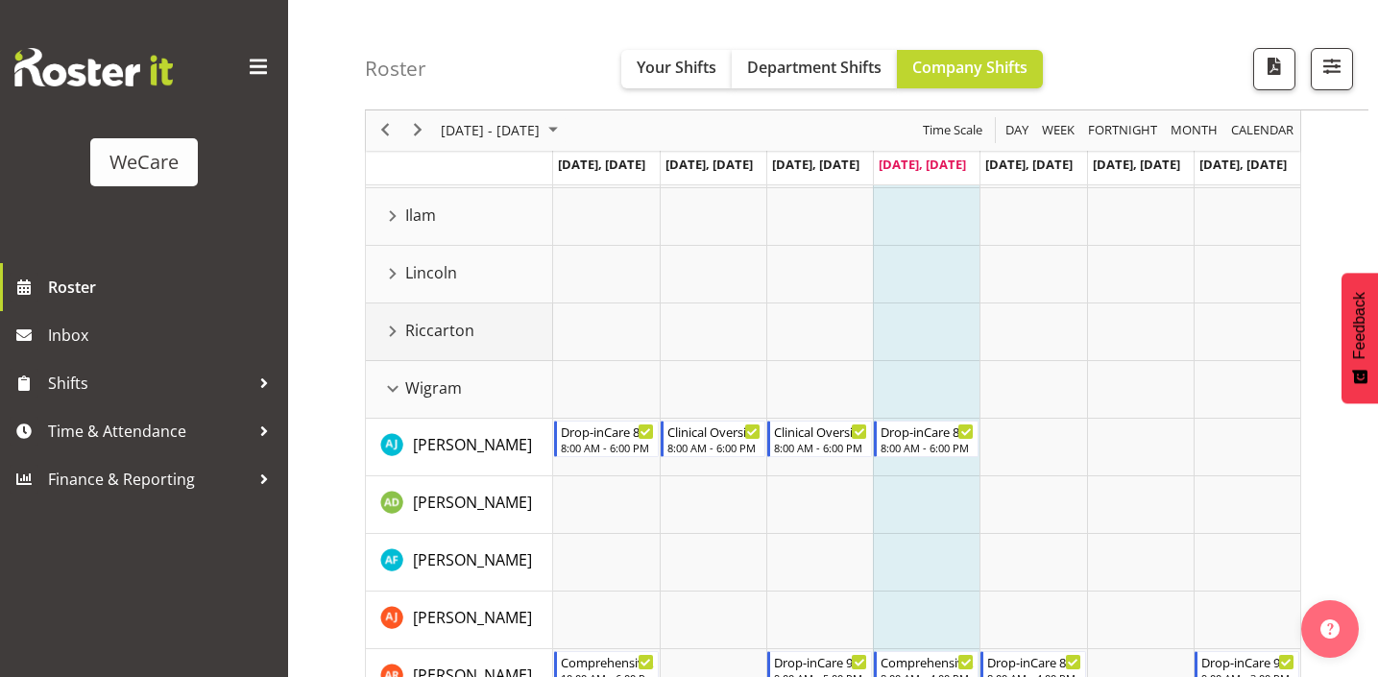
click at [393, 337] on div "Riccarton resource" at bounding box center [392, 331] width 25 height 25
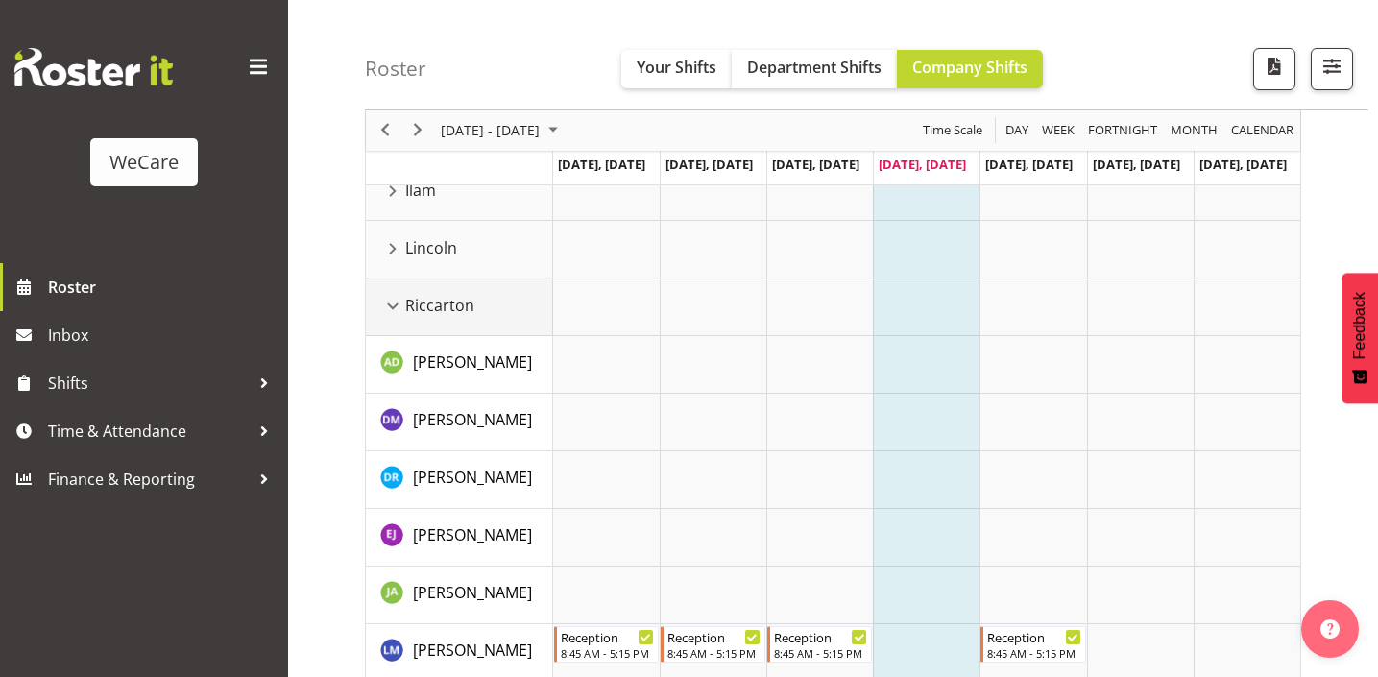
scroll to position [223, 0]
click at [391, 304] on div "Riccarton resource" at bounding box center [392, 305] width 25 height 25
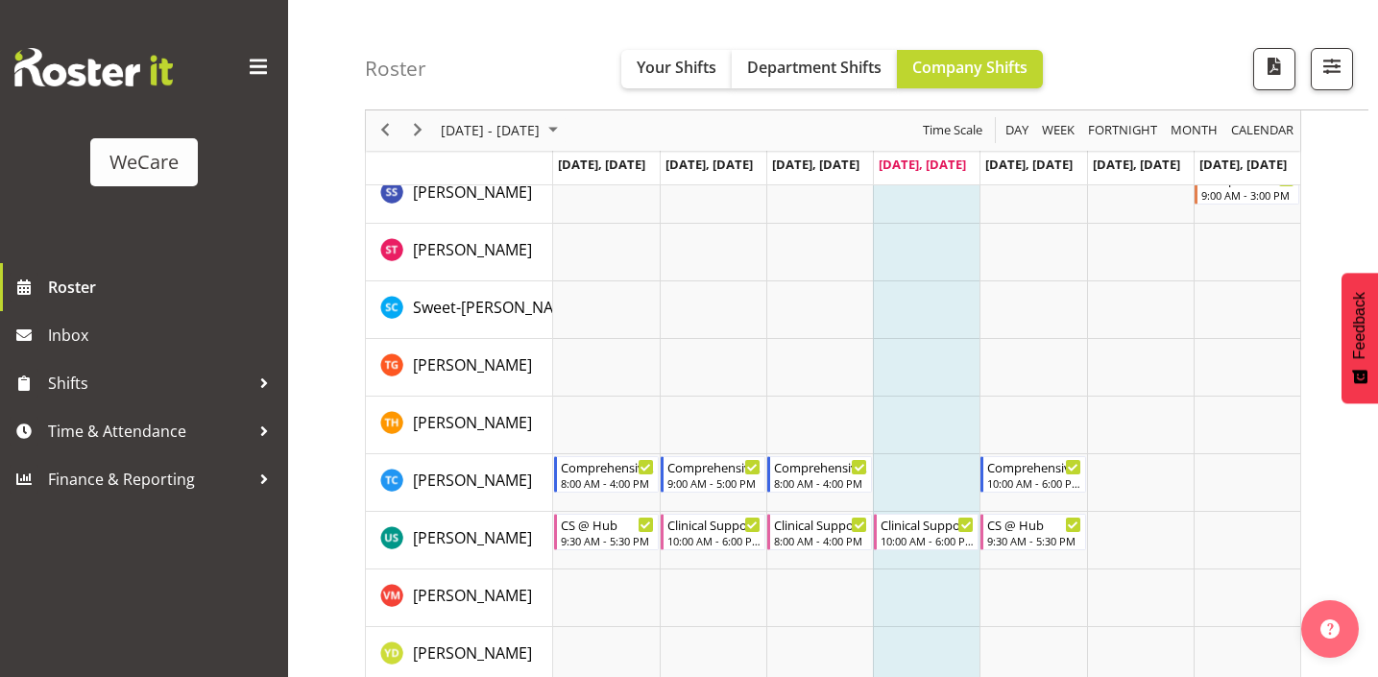
scroll to position [2944, 0]
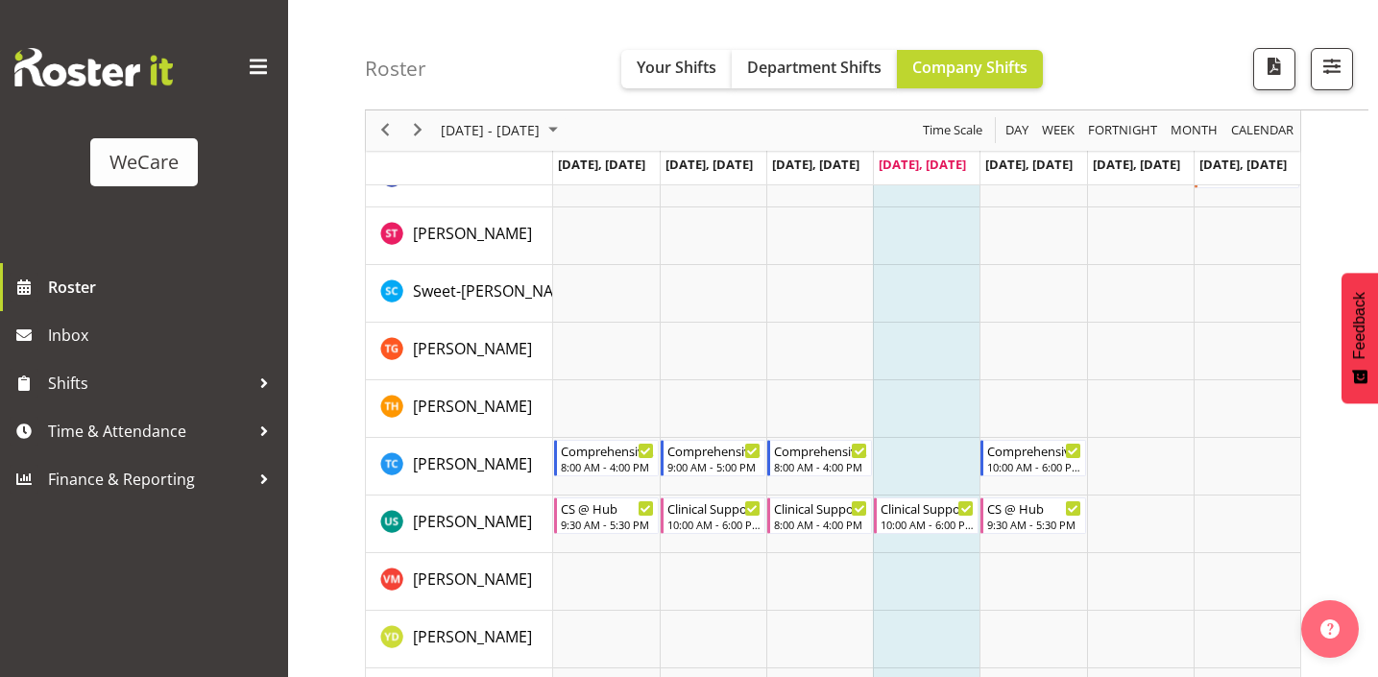
scroll to position [268, 0]
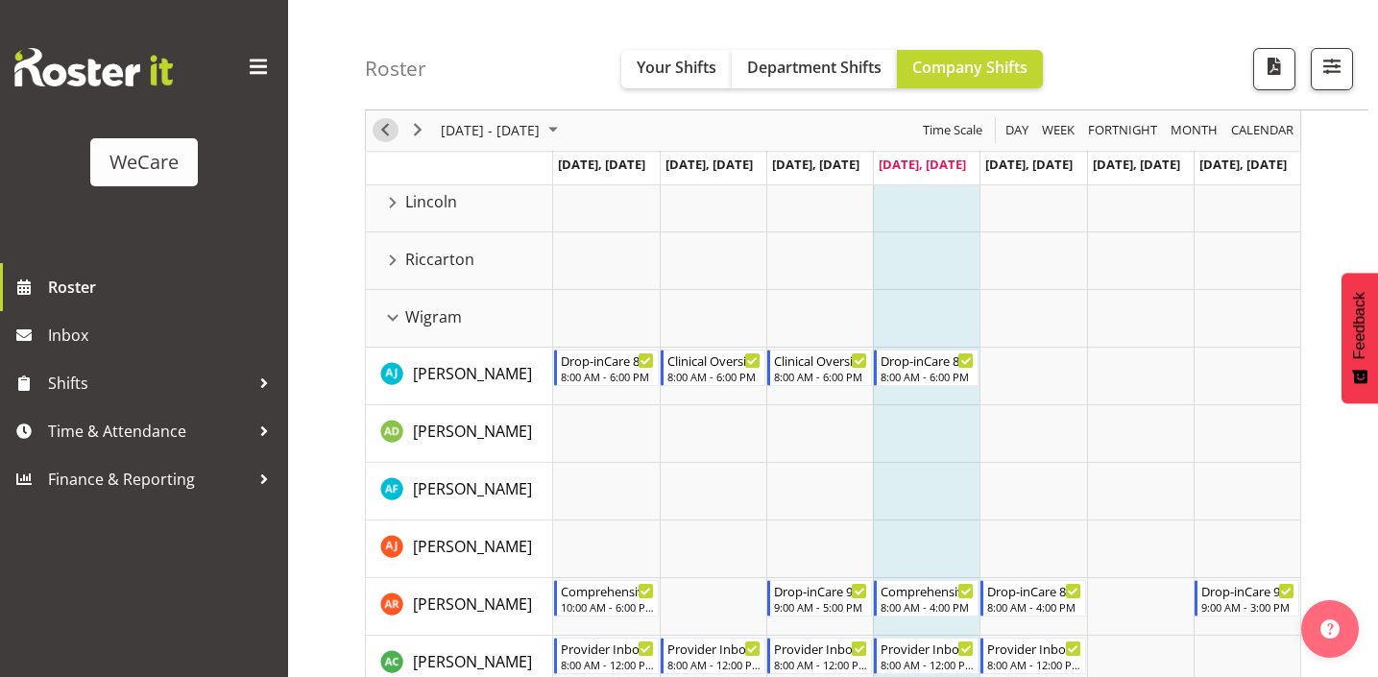
click at [374, 130] on span "Previous" at bounding box center [385, 131] width 23 height 24
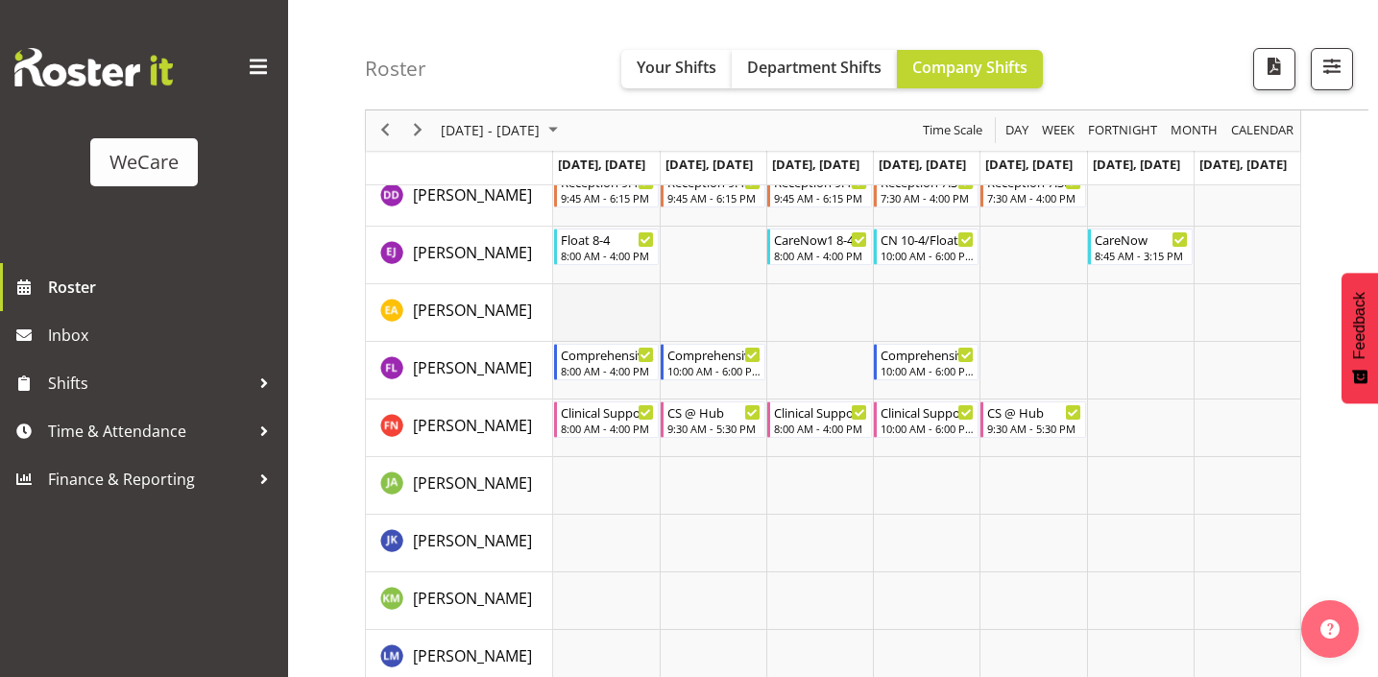
scroll to position [5957, 0]
click at [383, 134] on span "Previous" at bounding box center [385, 131] width 23 height 24
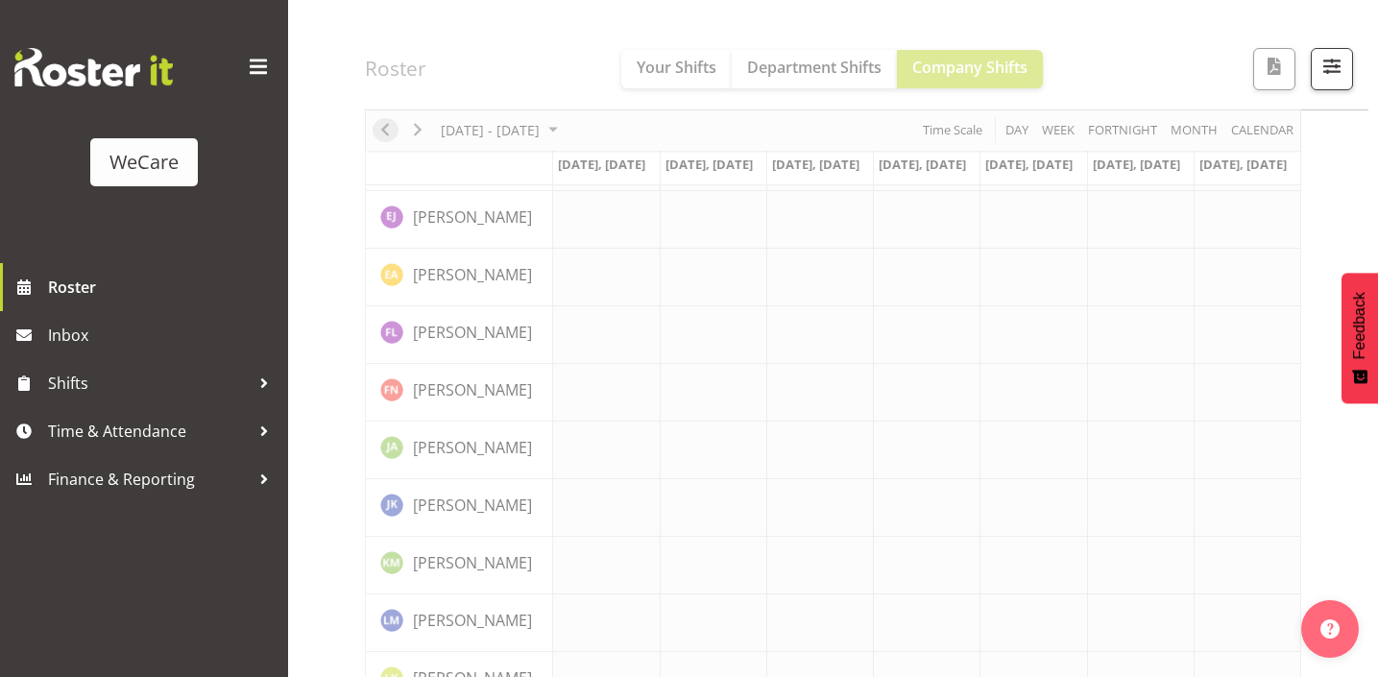
scroll to position [268, 0]
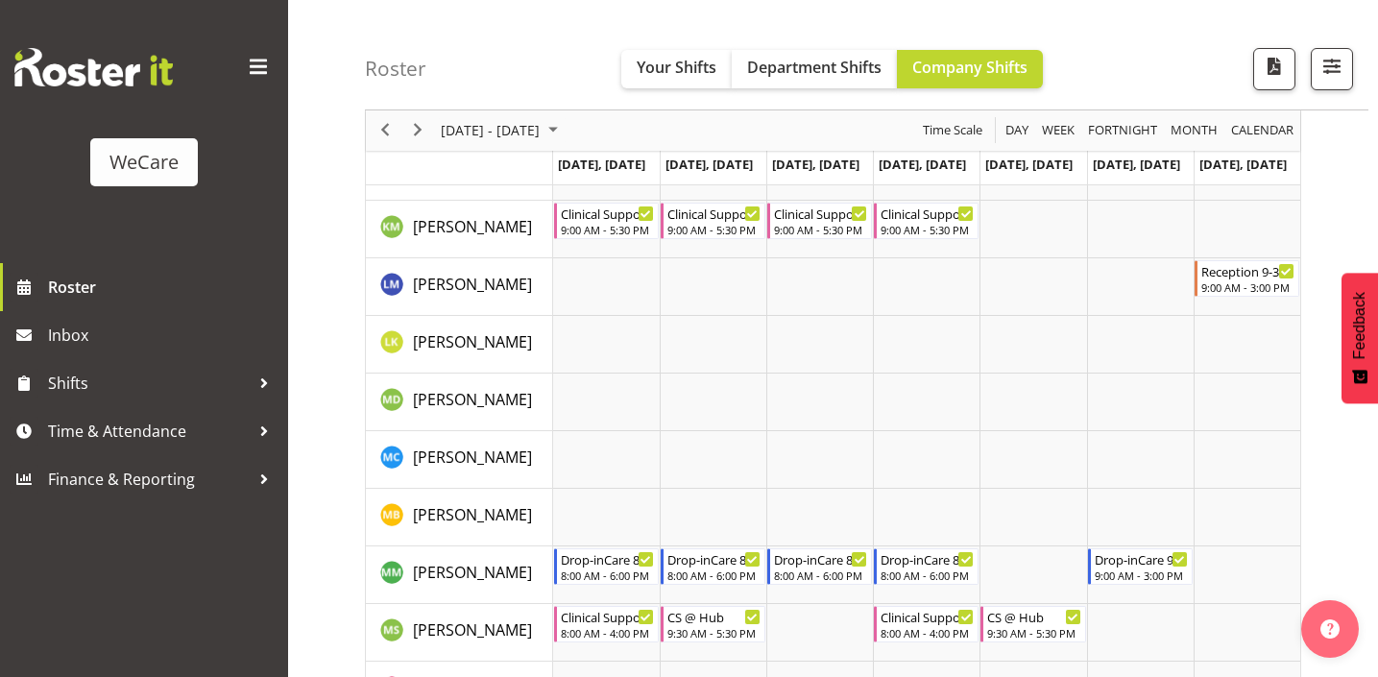
scroll to position [6412, 0]
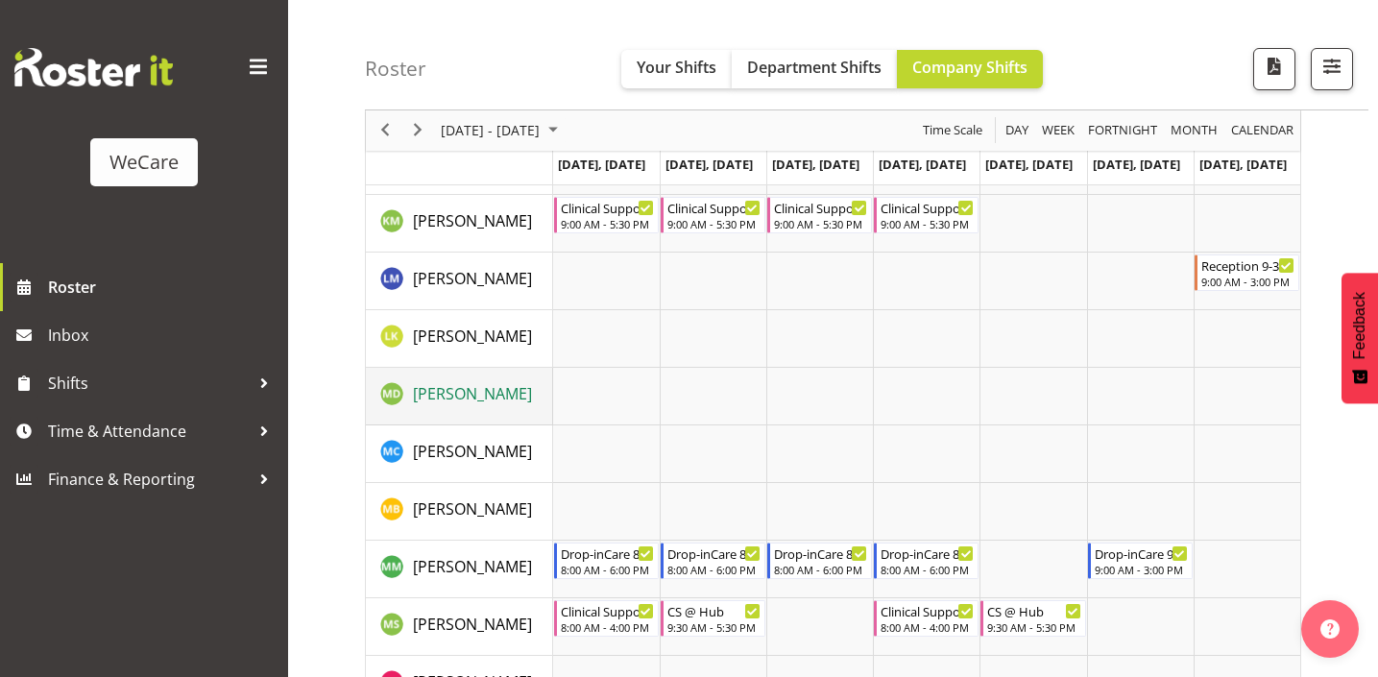
click at [520, 387] on span "[PERSON_NAME]" at bounding box center [472, 393] width 119 height 21
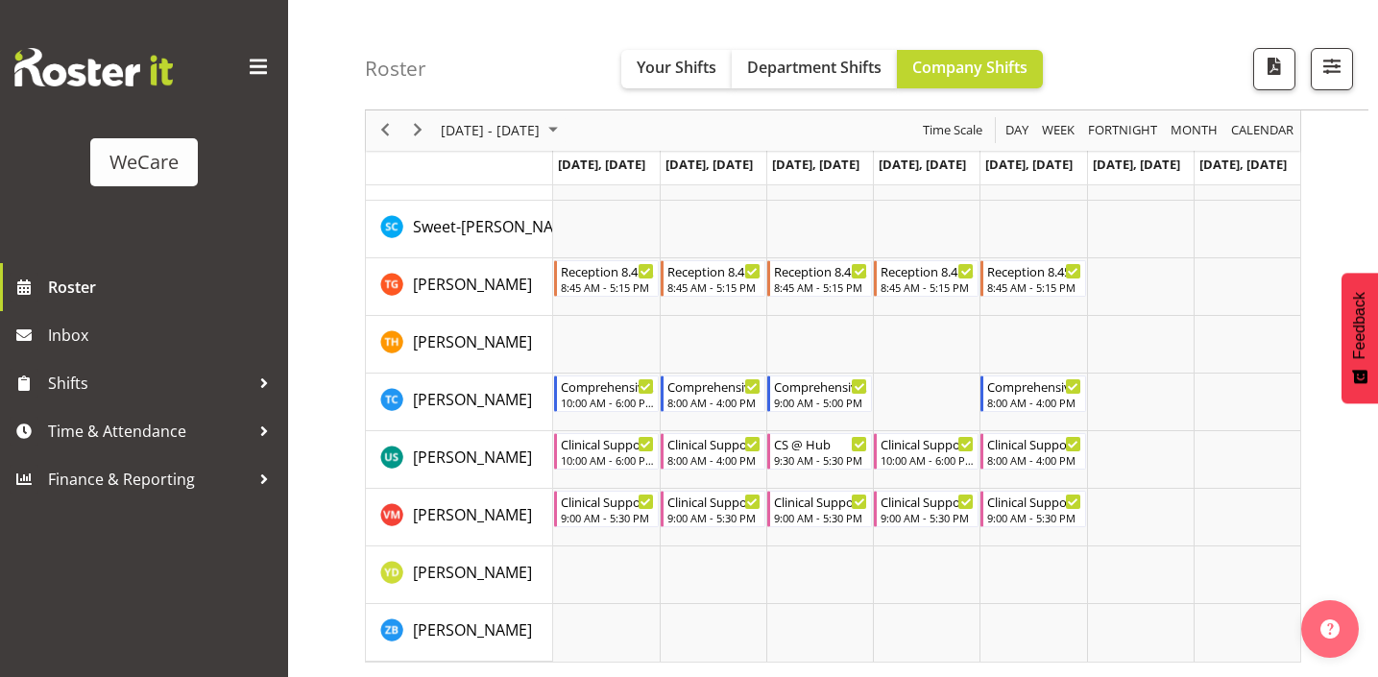
scroll to position [7732, 0]
